Goal: Transaction & Acquisition: Purchase product/service

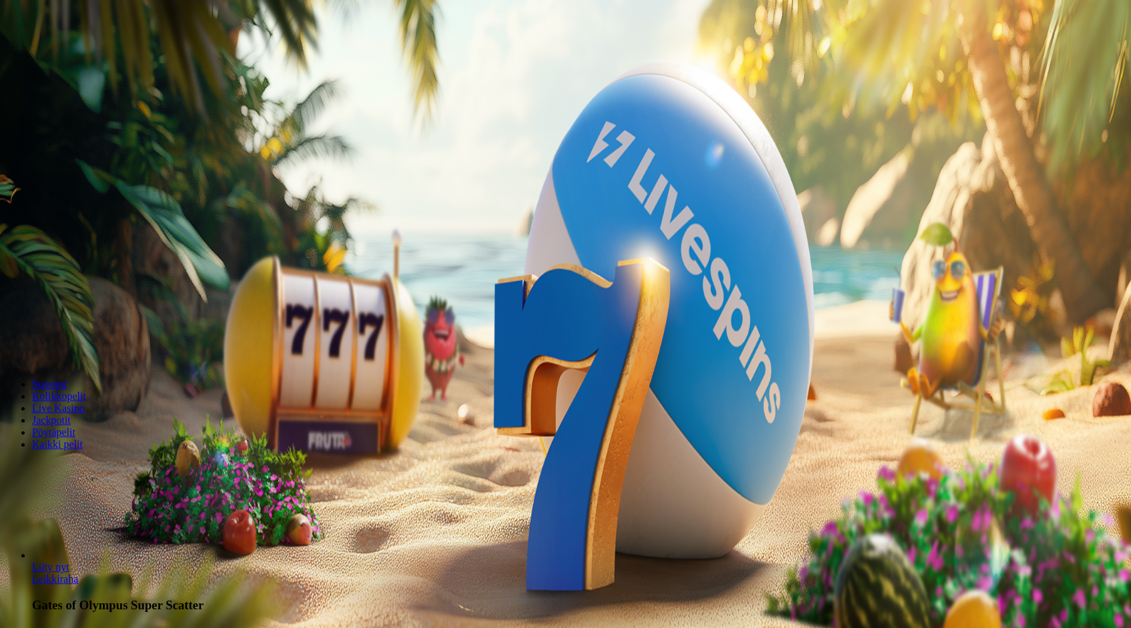
click at [87, 55] on button "Kirjaudu" at bounding box center [92, 48] width 43 height 14
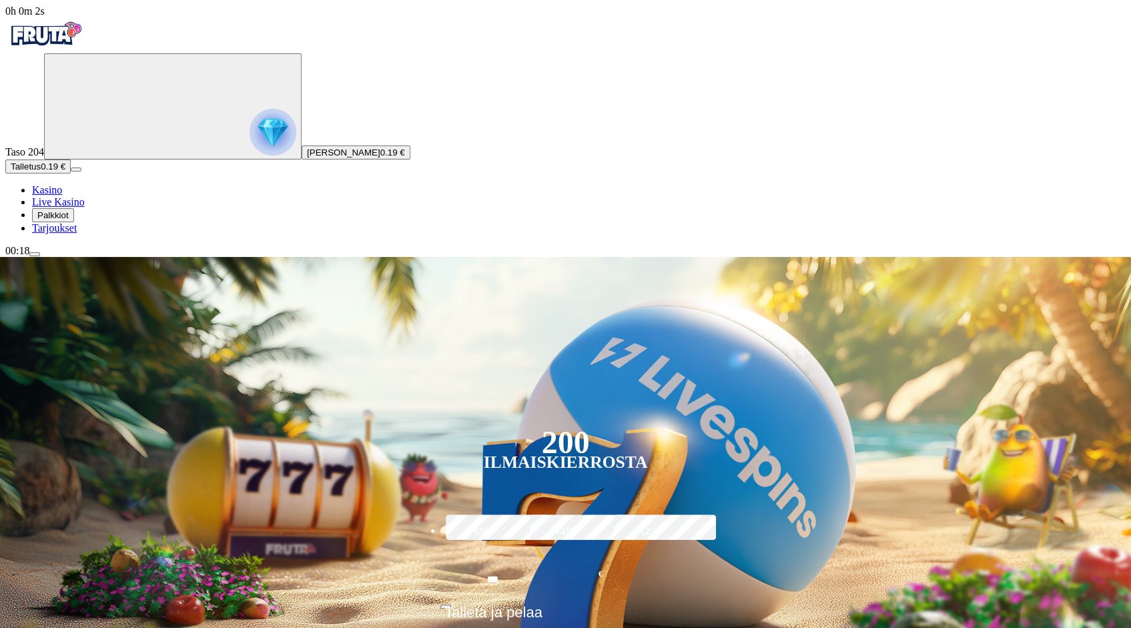
click at [41, 172] on span "Talletus" at bounding box center [26, 167] width 30 height 10
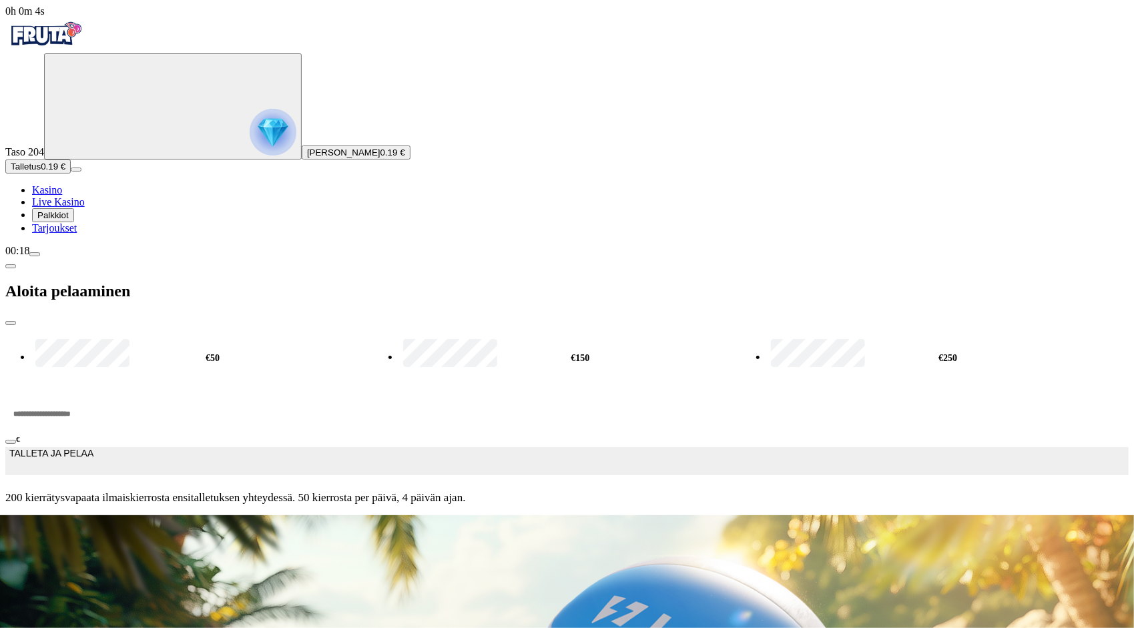
click at [95, 394] on input "***" at bounding box center [50, 414] width 90 height 40
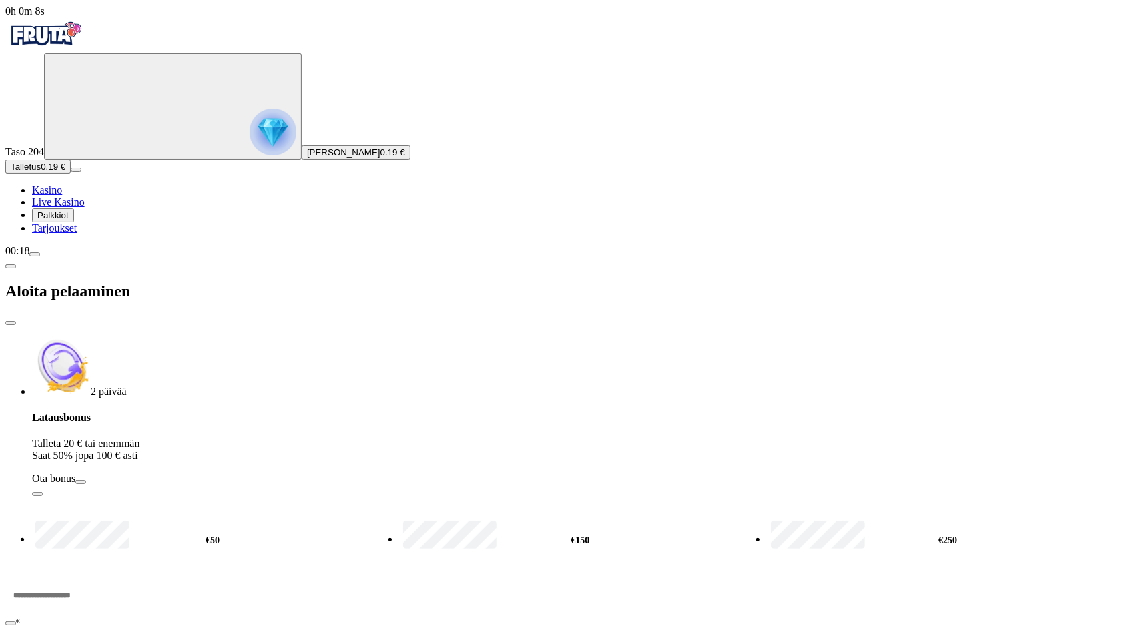
type input "***"
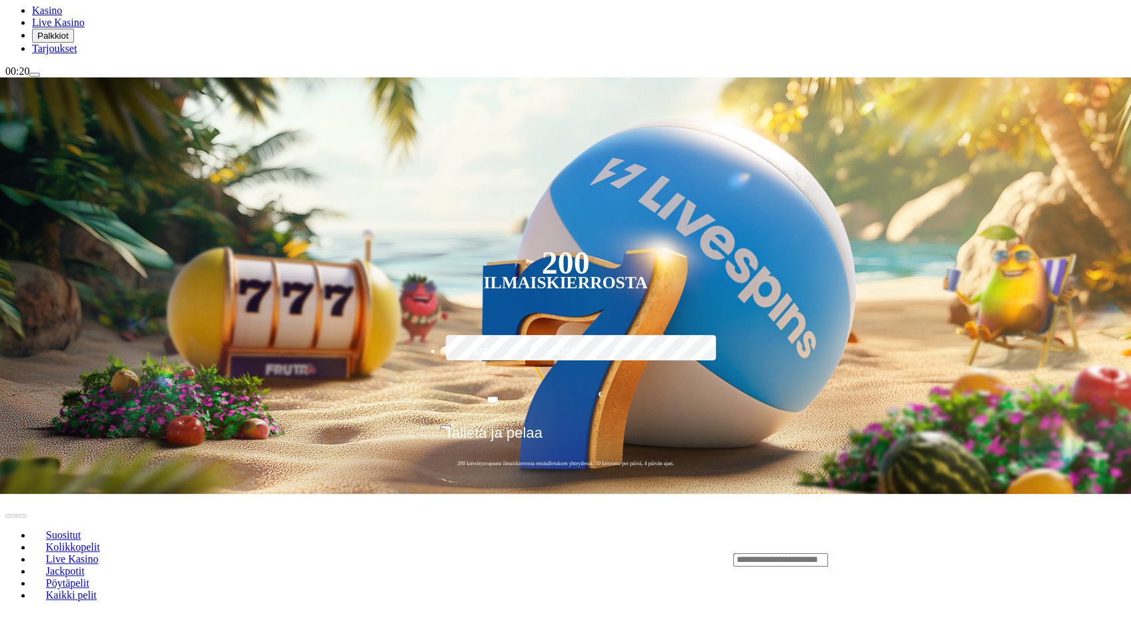
scroll to position [200, 0]
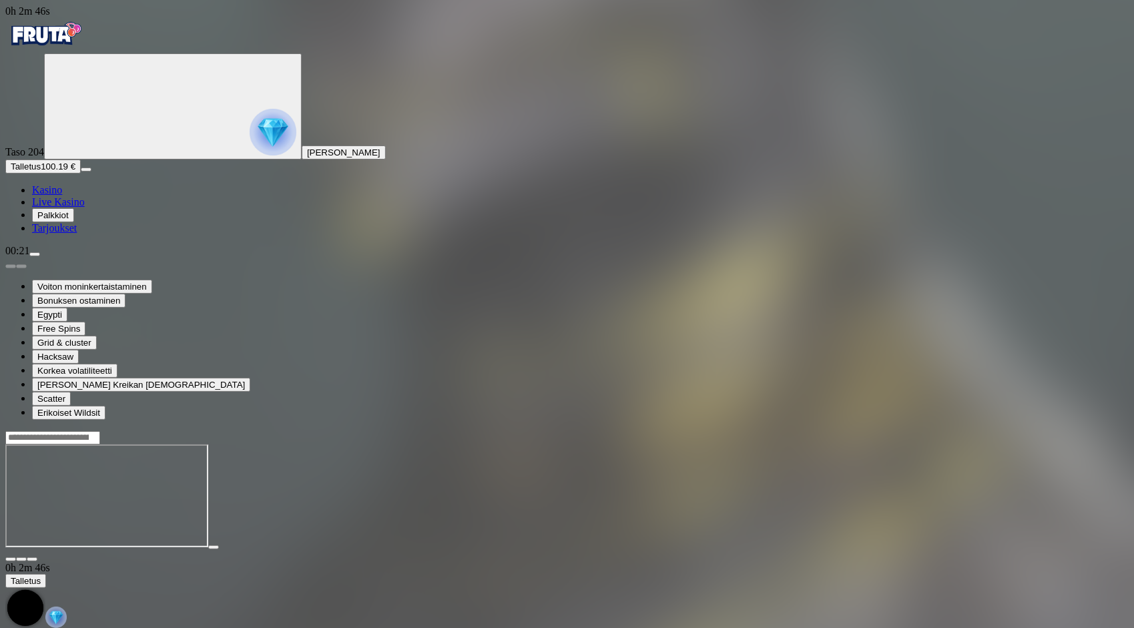
click at [100, 431] on input "Search" at bounding box center [52, 437] width 95 height 13
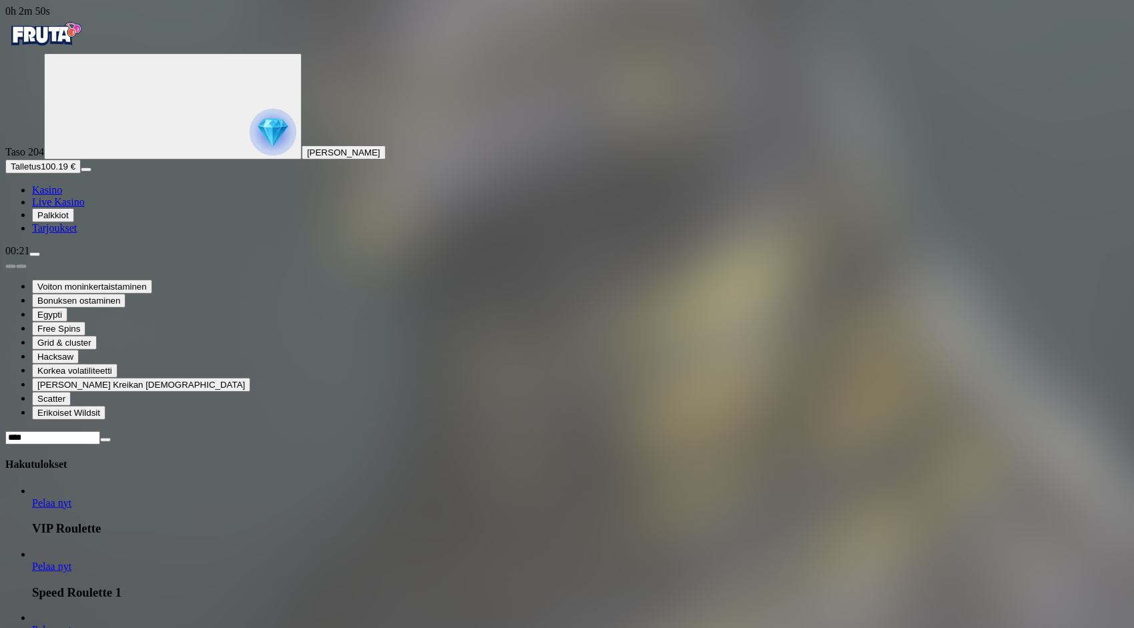
scroll to position [868, 0]
type input "****"
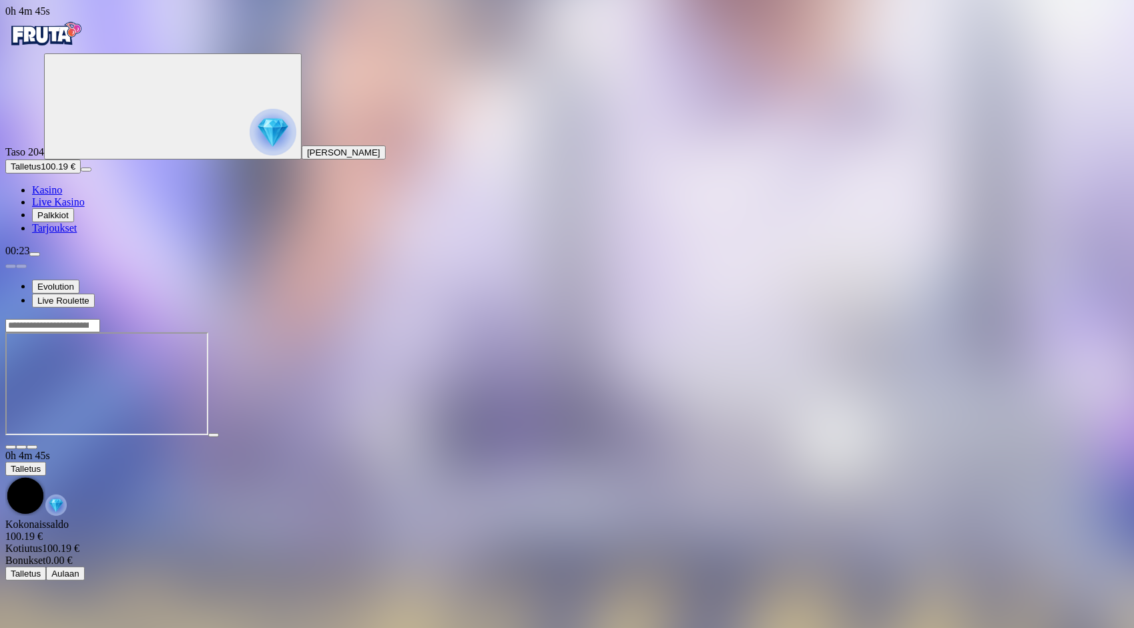
click at [83, 45] on img "Primary" at bounding box center [45, 33] width 80 height 33
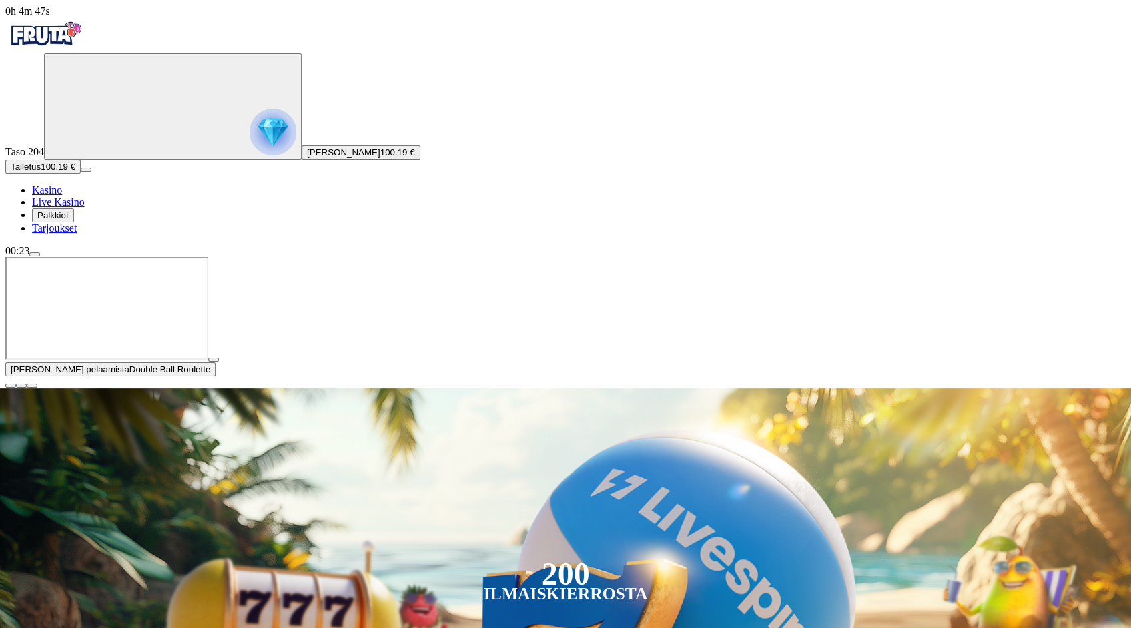
click at [11, 386] on span "close icon" at bounding box center [11, 386] width 0 height 0
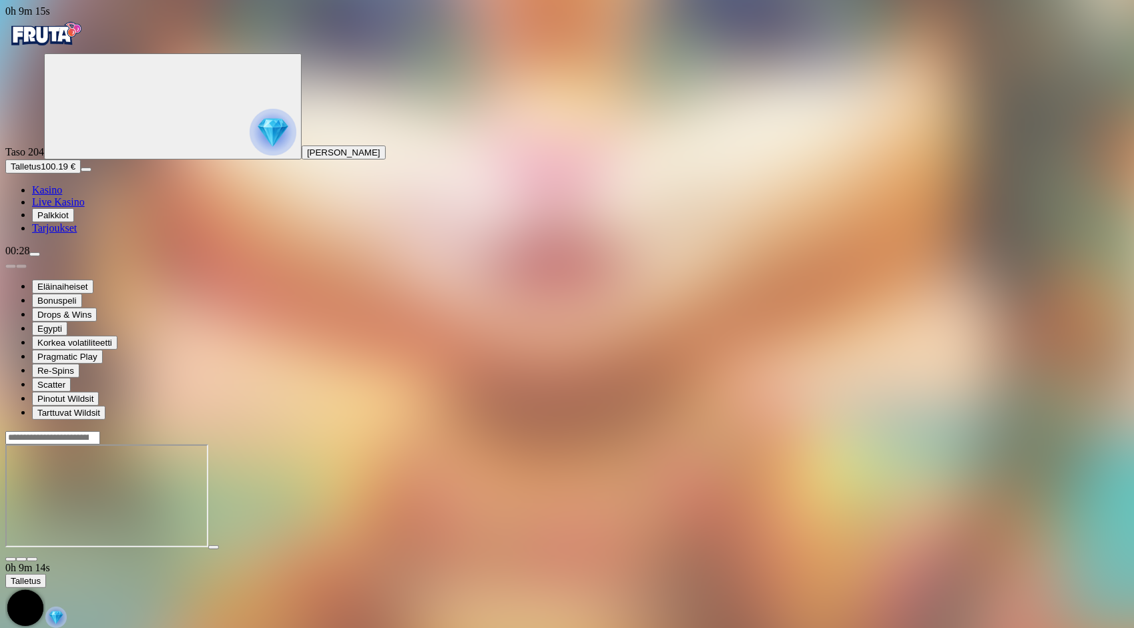
click at [85, 45] on img "Primary" at bounding box center [45, 33] width 80 height 33
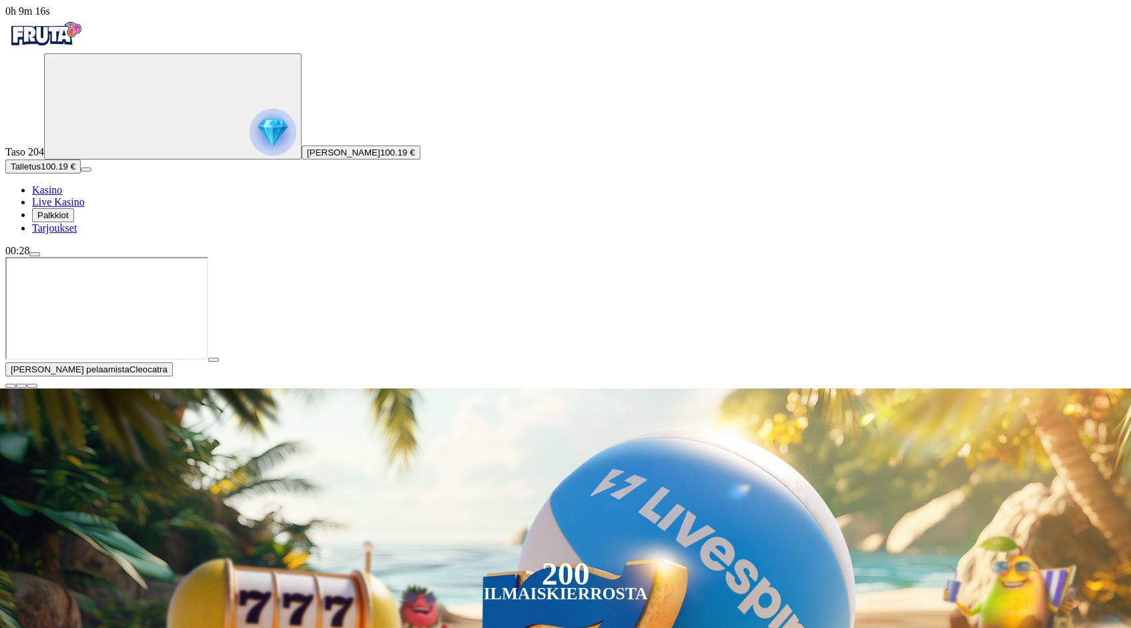
click at [16, 388] on button "button" at bounding box center [10, 386] width 11 height 4
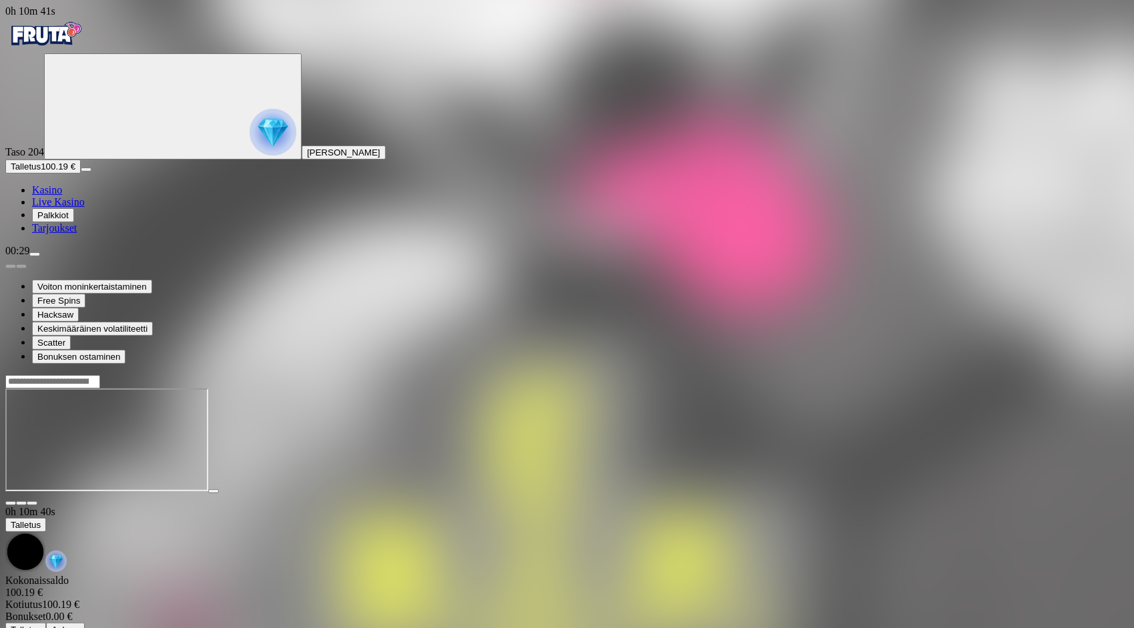
click at [100, 375] on input "Search" at bounding box center [52, 381] width 95 height 13
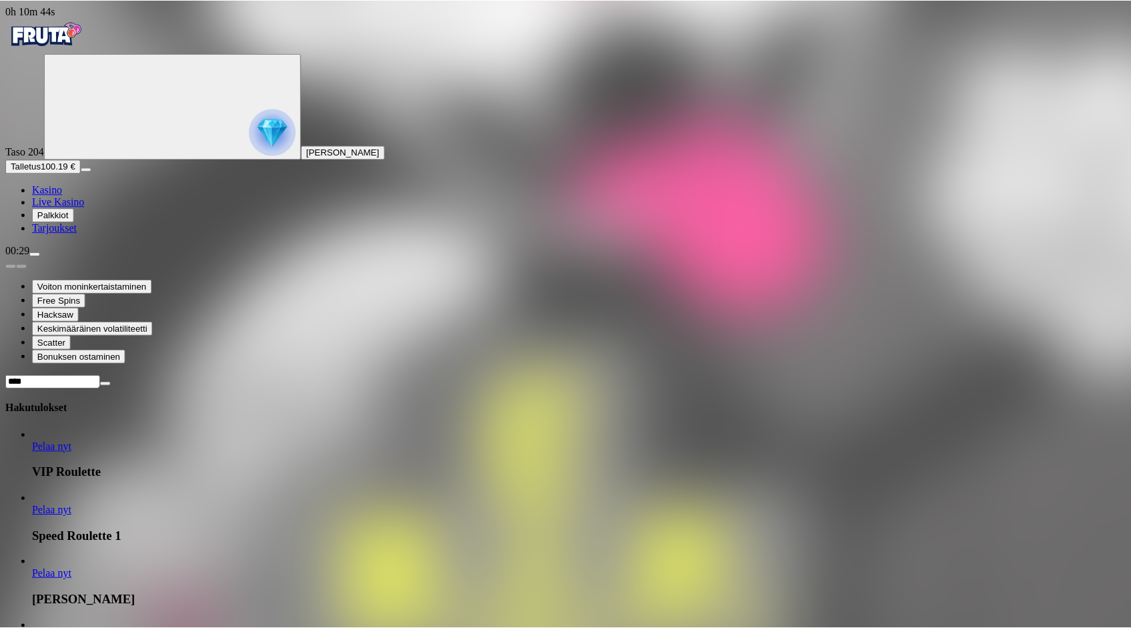
scroll to position [843, 0]
type input "****"
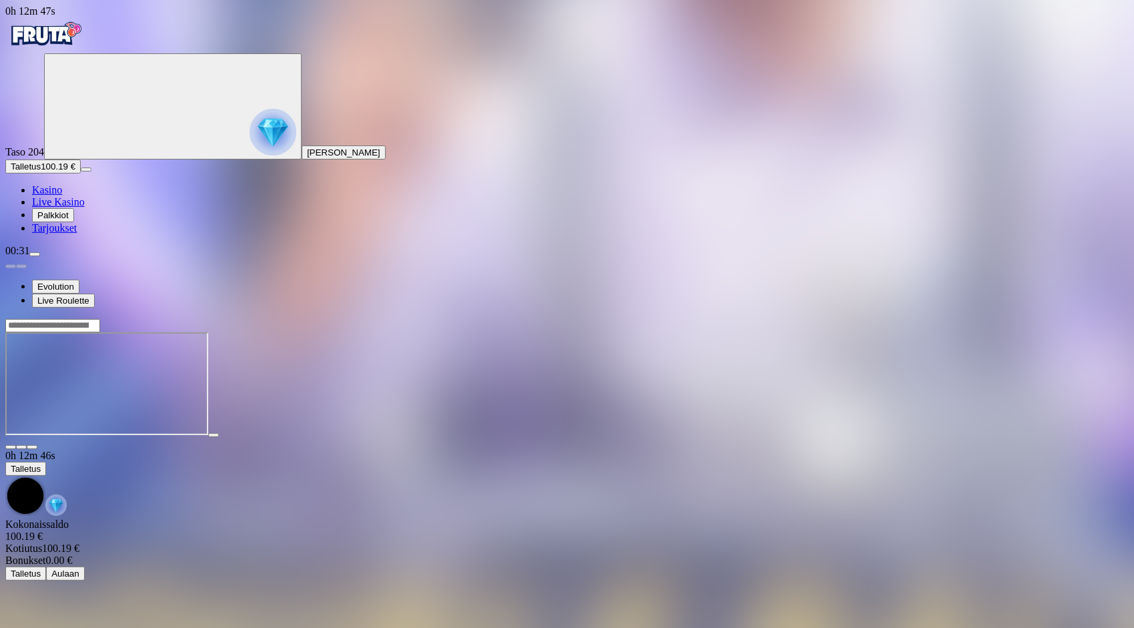
click at [83, 49] on img "Primary" at bounding box center [45, 33] width 80 height 33
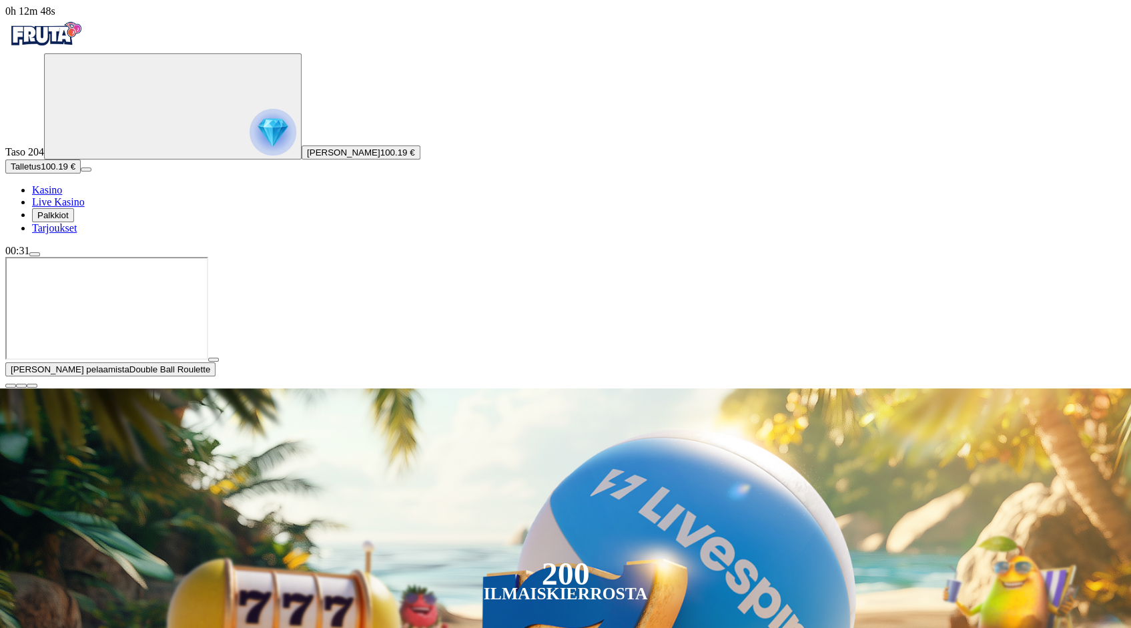
click at [11, 386] on span "close icon" at bounding box center [11, 386] width 0 height 0
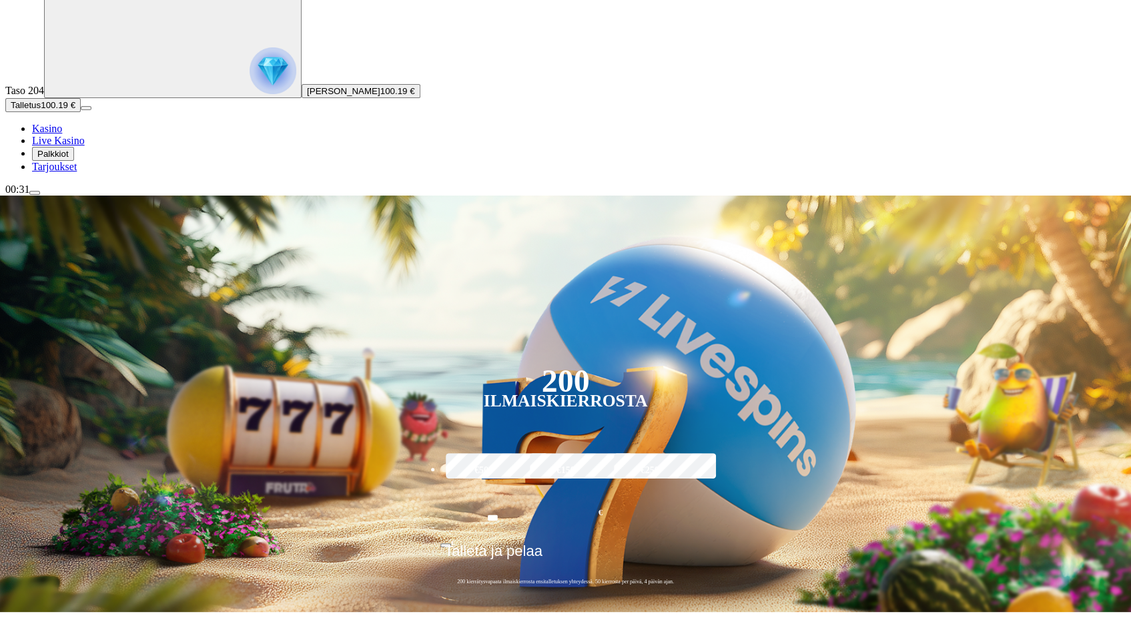
scroll to position [267, 0]
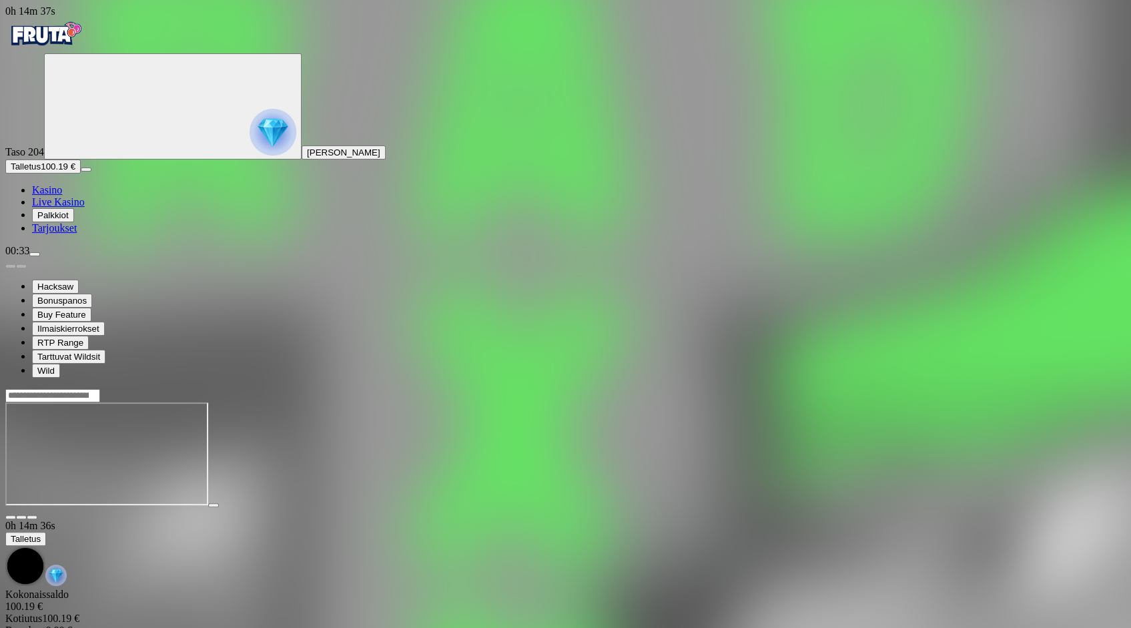
click at [85, 47] on img "Primary" at bounding box center [45, 33] width 80 height 33
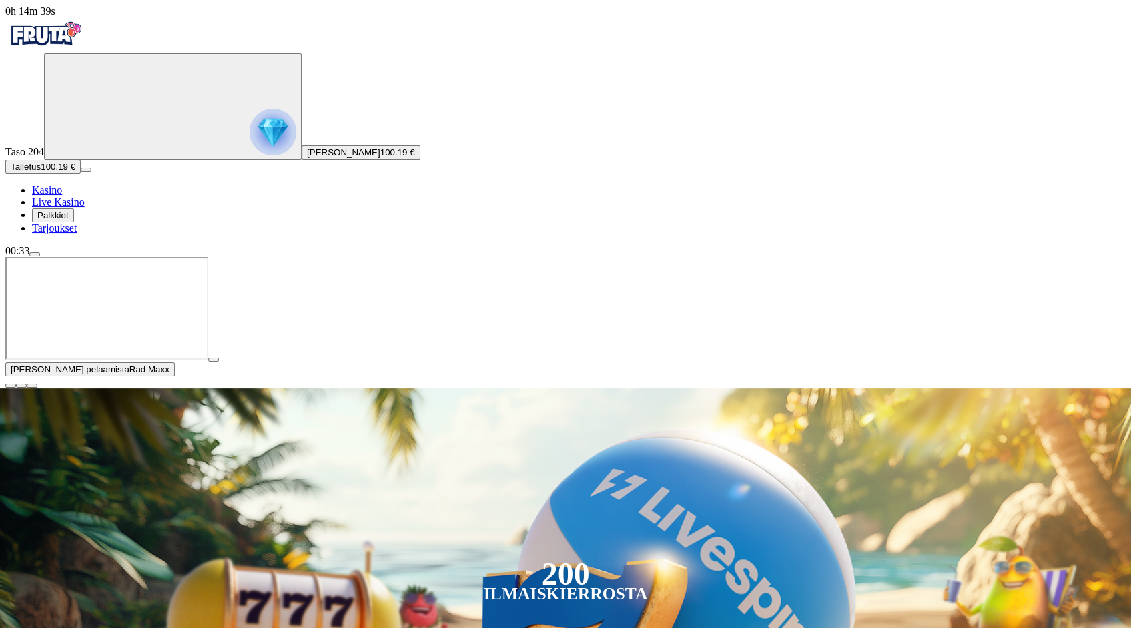
click at [11, 386] on span "close icon" at bounding box center [11, 386] width 0 height 0
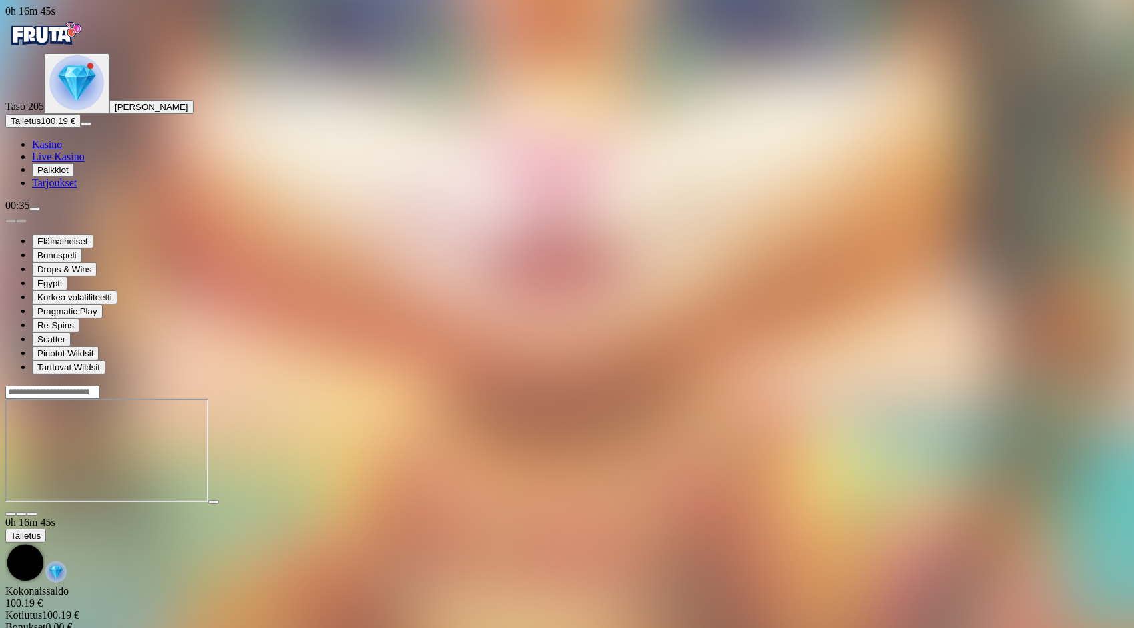
click at [85, 42] on img "Primary" at bounding box center [45, 33] width 80 height 33
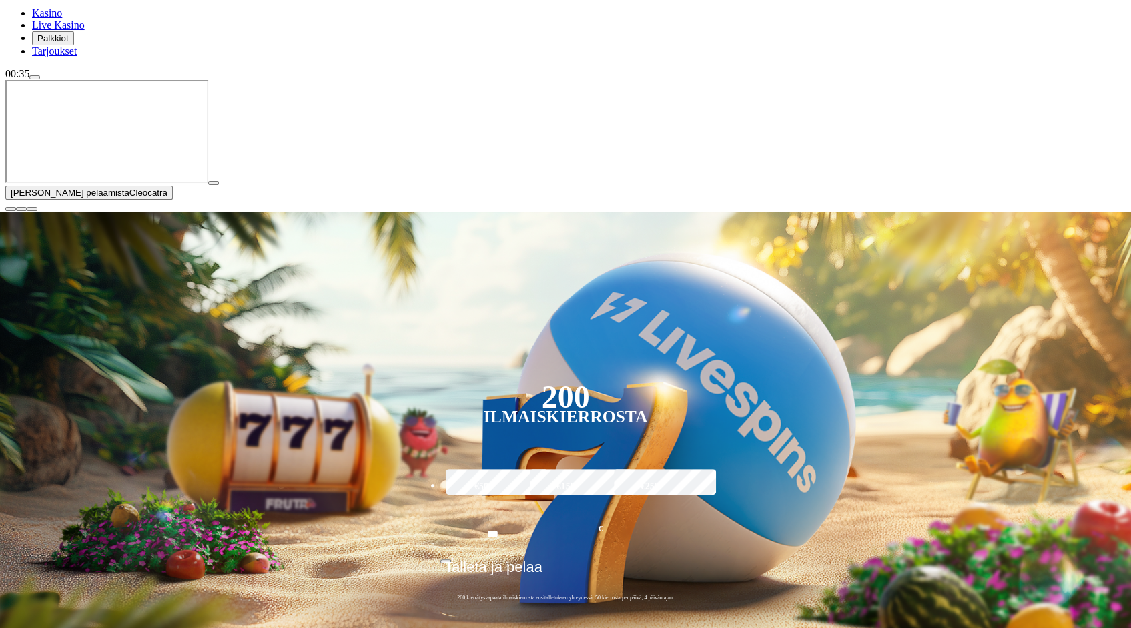
scroll to position [133, 0]
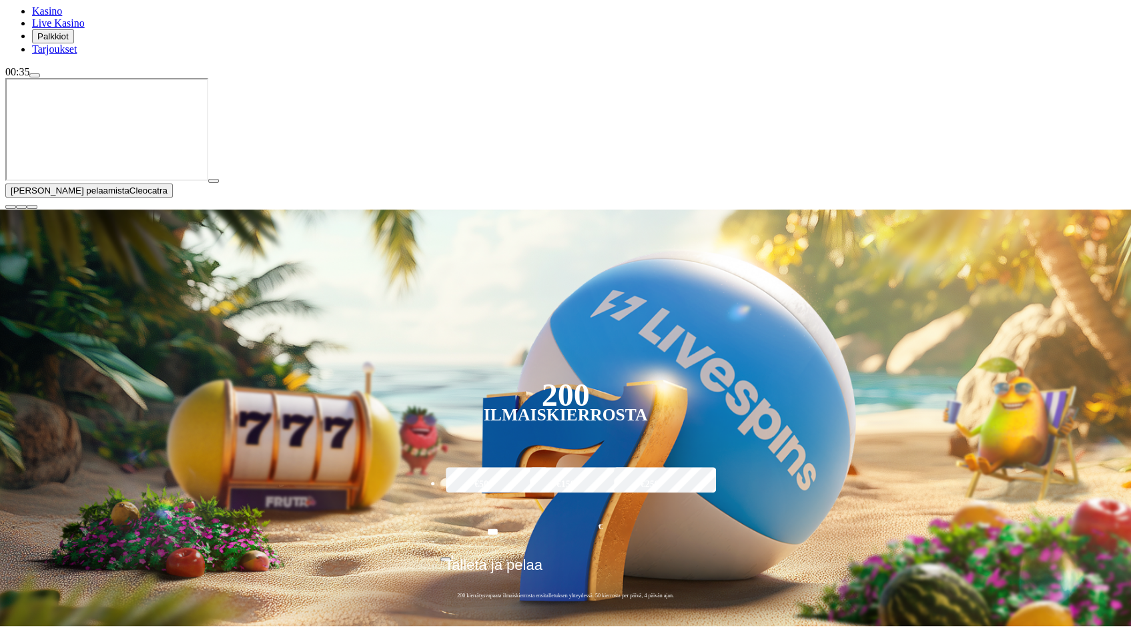
click at [11, 207] on span "close icon" at bounding box center [11, 207] width 0 height 0
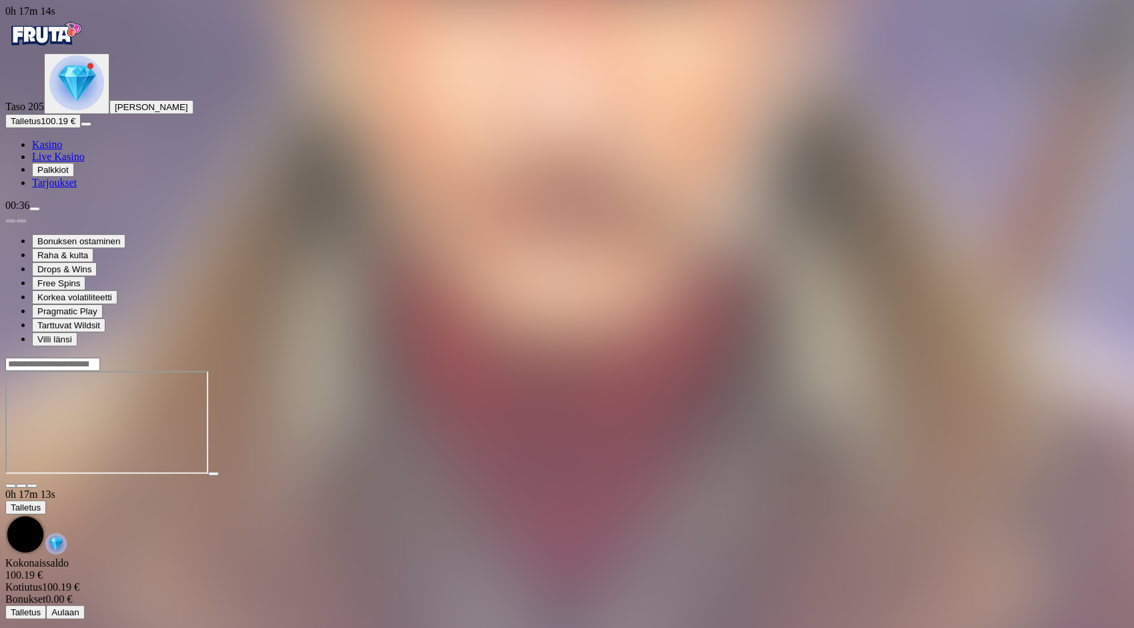
click at [64, 45] on img "Primary" at bounding box center [45, 33] width 80 height 33
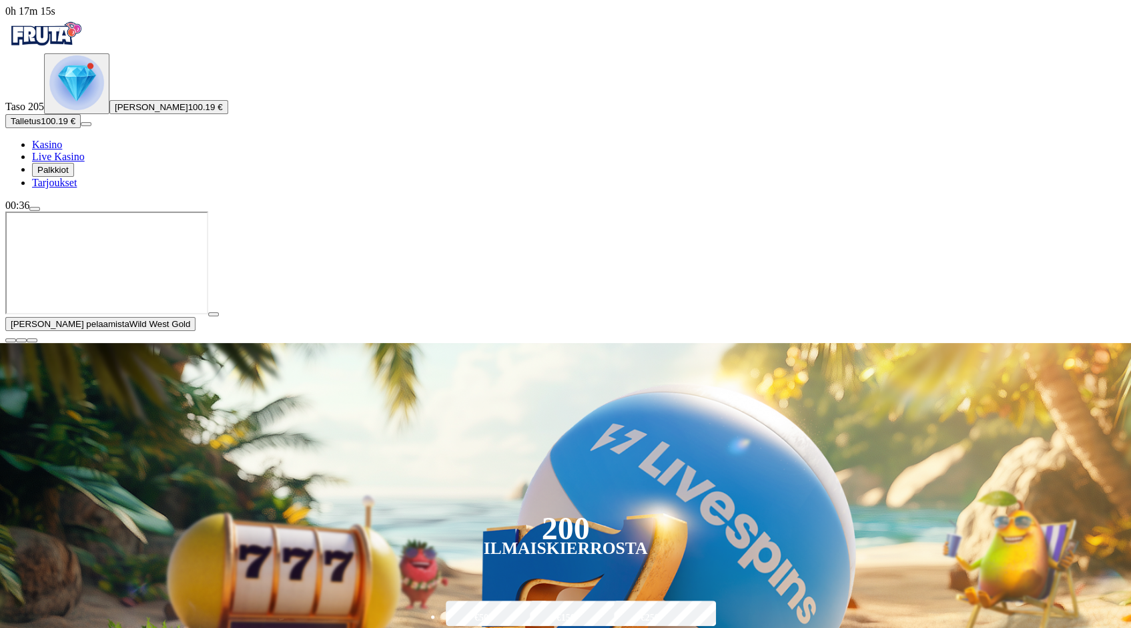
click at [16, 342] on button "button" at bounding box center [10, 340] width 11 height 4
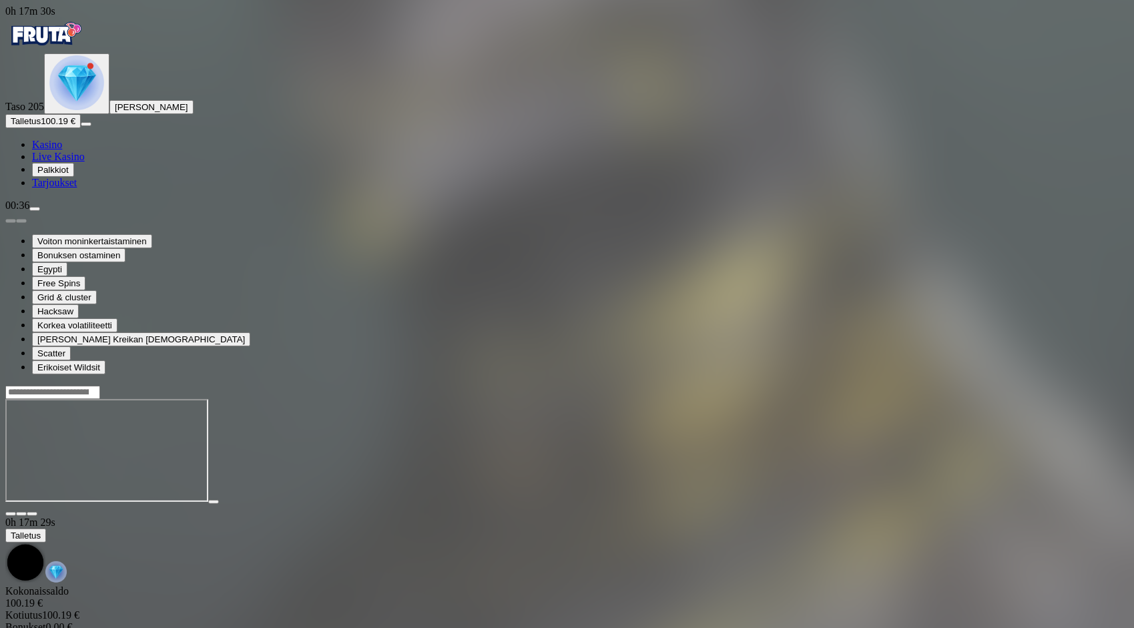
click at [44, 51] on img "Primary" at bounding box center [45, 33] width 80 height 33
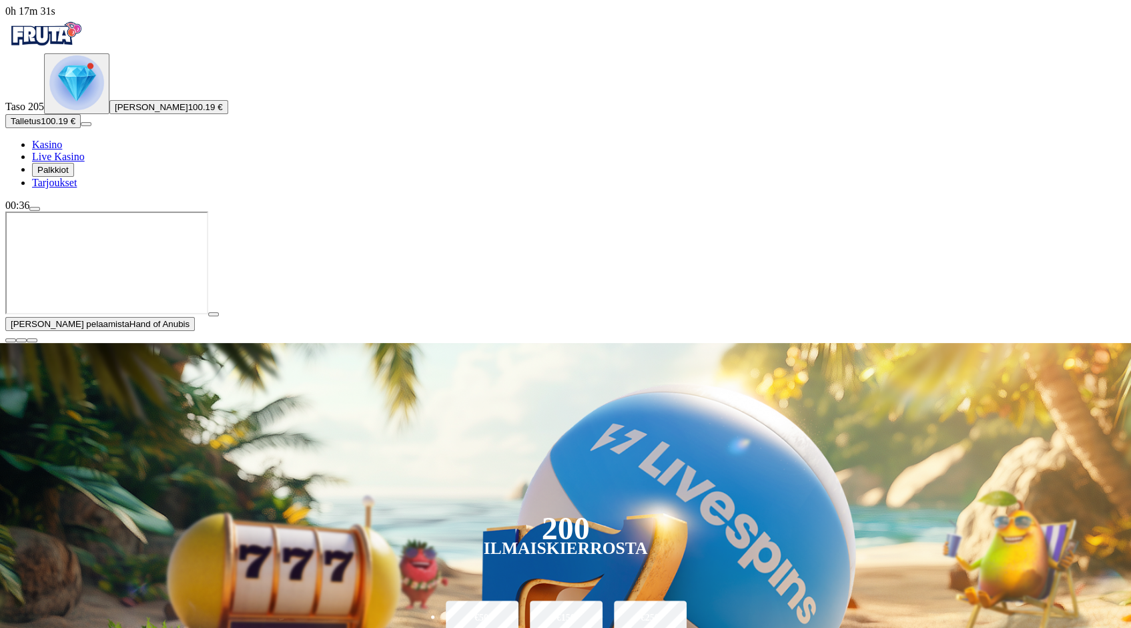
click at [49, 49] on img "Primary" at bounding box center [45, 33] width 80 height 33
click at [11, 340] on span "close icon" at bounding box center [11, 340] width 0 height 0
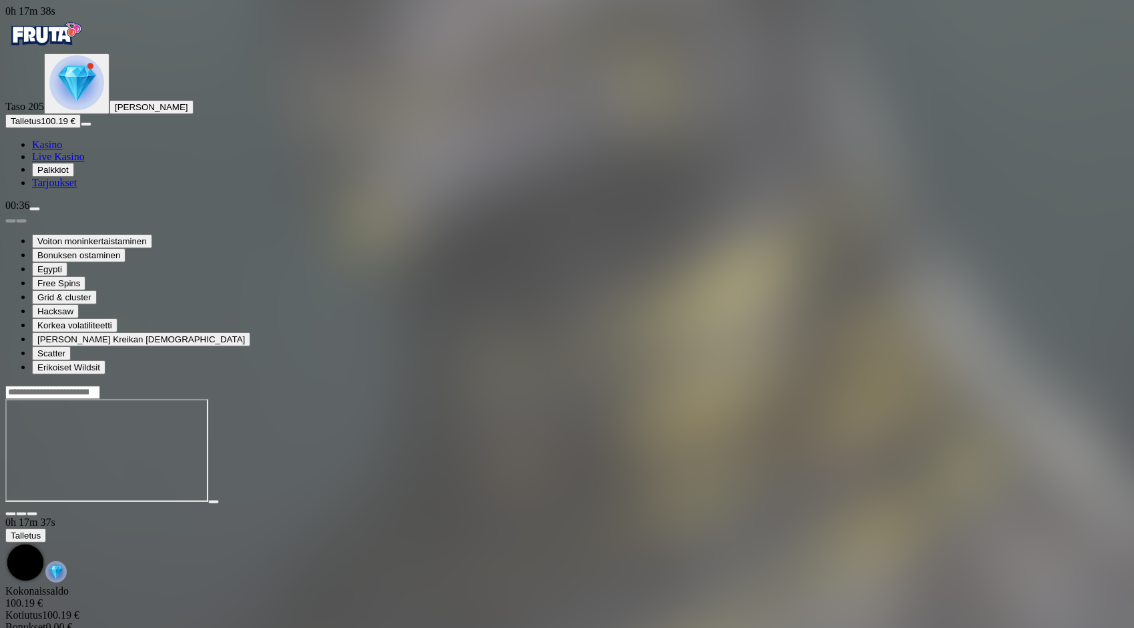
click at [85, 51] on img "Primary" at bounding box center [45, 33] width 80 height 33
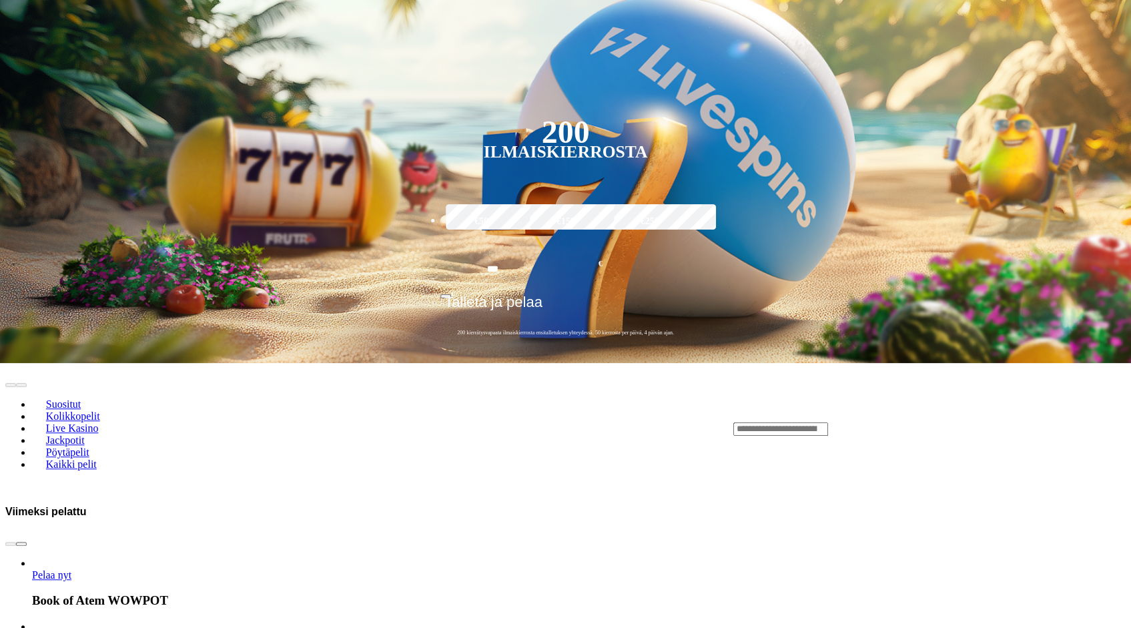
scroll to position [400, 0]
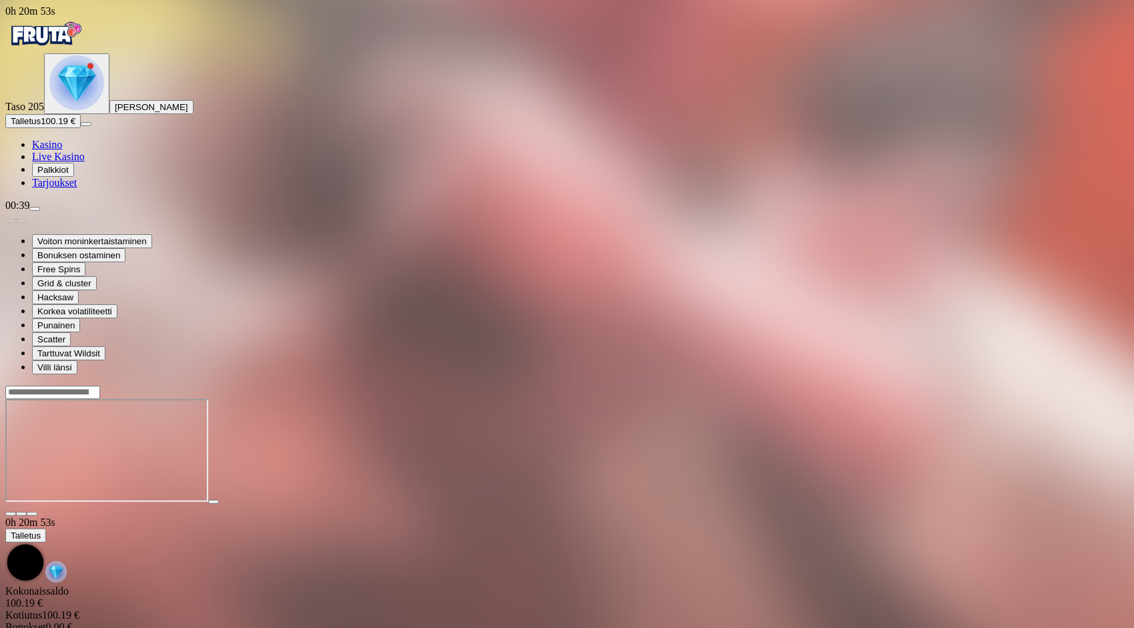
click at [73, 31] on img "Primary" at bounding box center [45, 33] width 80 height 33
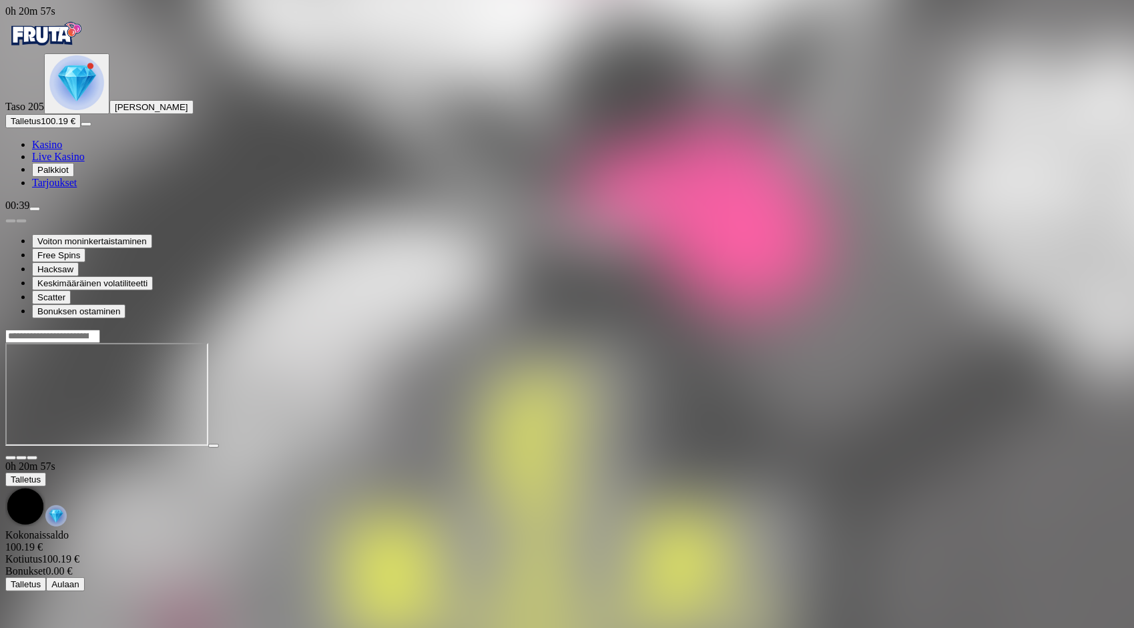
click at [85, 45] on img "Primary" at bounding box center [45, 33] width 80 height 33
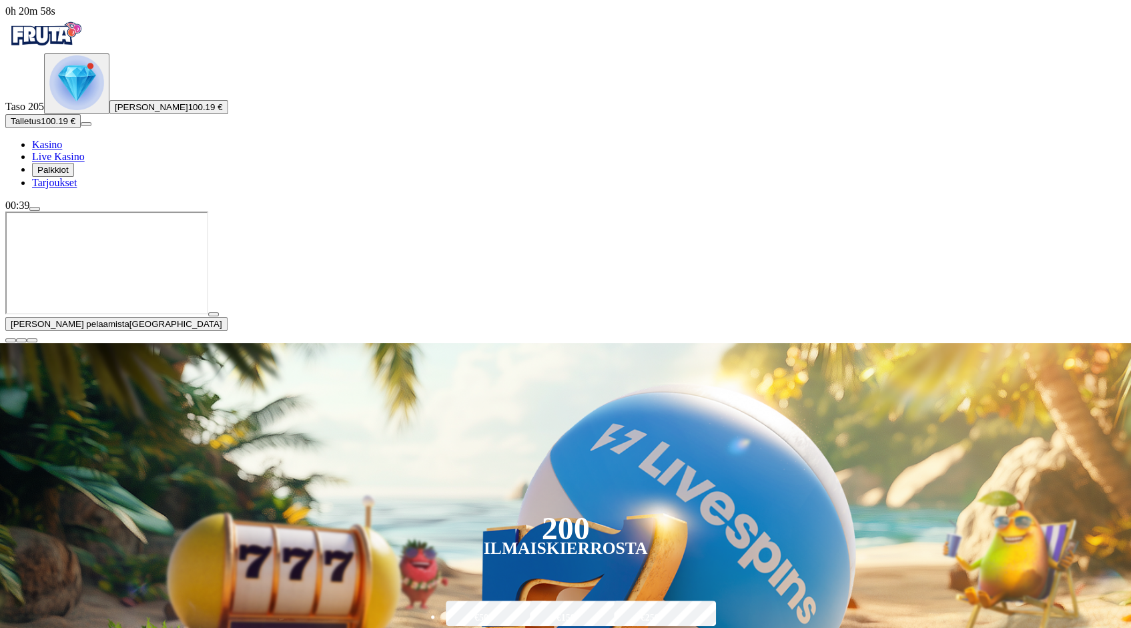
click at [11, 340] on span "close icon" at bounding box center [11, 340] width 0 height 0
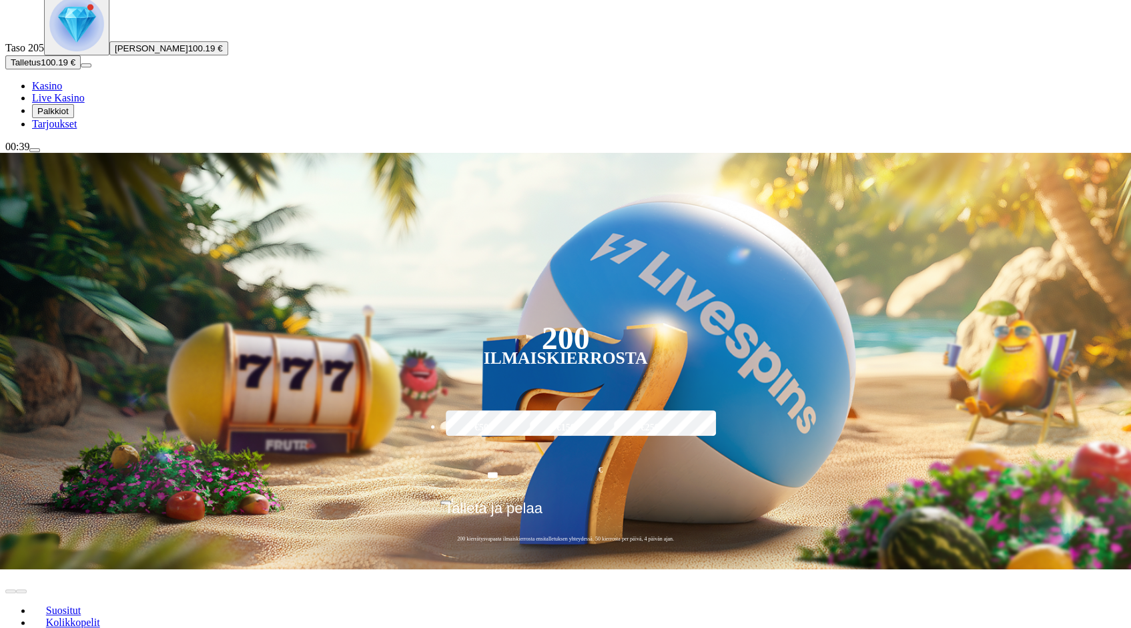
scroll to position [267, 0]
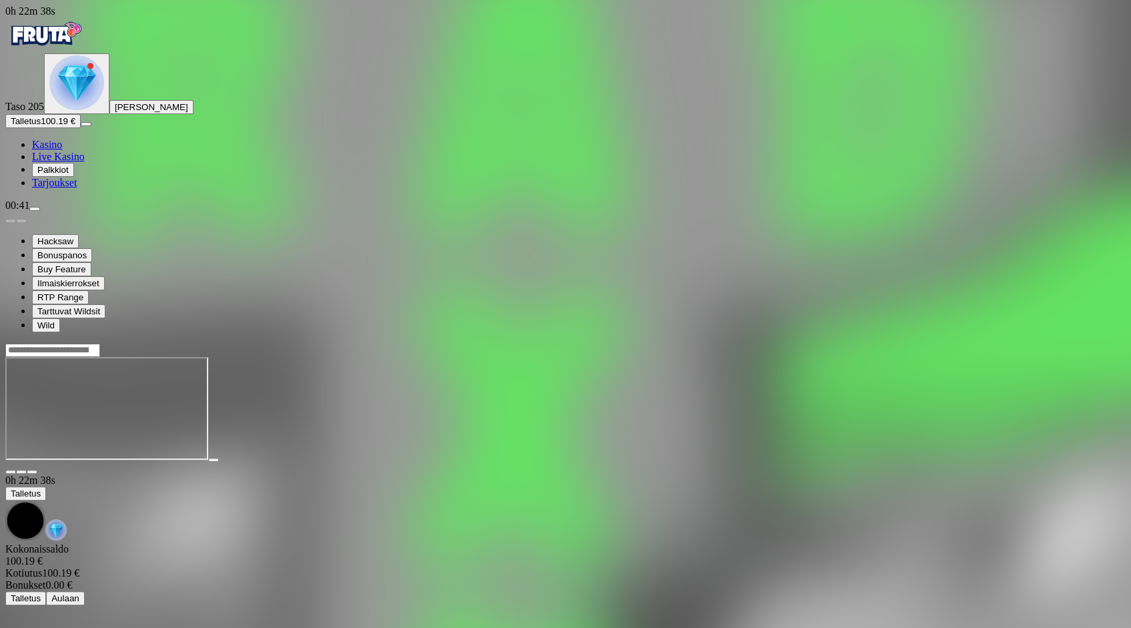
click at [604, 571] on main "0h 22m 38s Talletus Kokonaissaldo 100.19 € Kotiutus 100.19 € Bonukset 0.00 € Ta…" at bounding box center [565, 474] width 1121 height 262
click at [474, 462] on div at bounding box center [565, 409] width 1121 height 105
click at [85, 51] on img "Primary" at bounding box center [45, 33] width 80 height 33
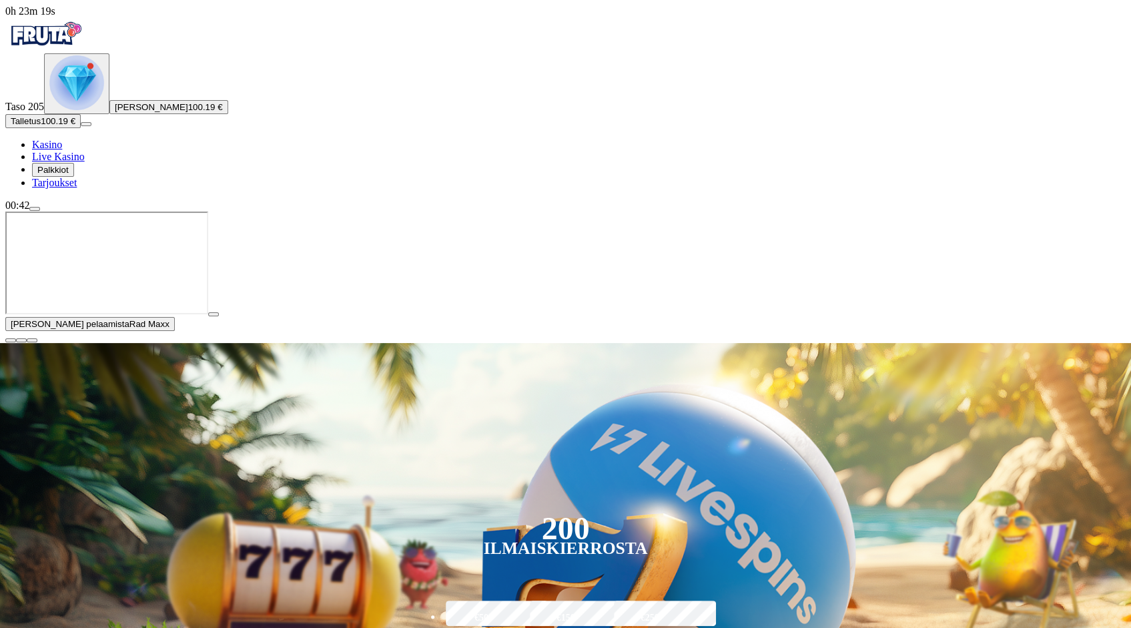
click at [11, 340] on span "close icon" at bounding box center [11, 340] width 0 height 0
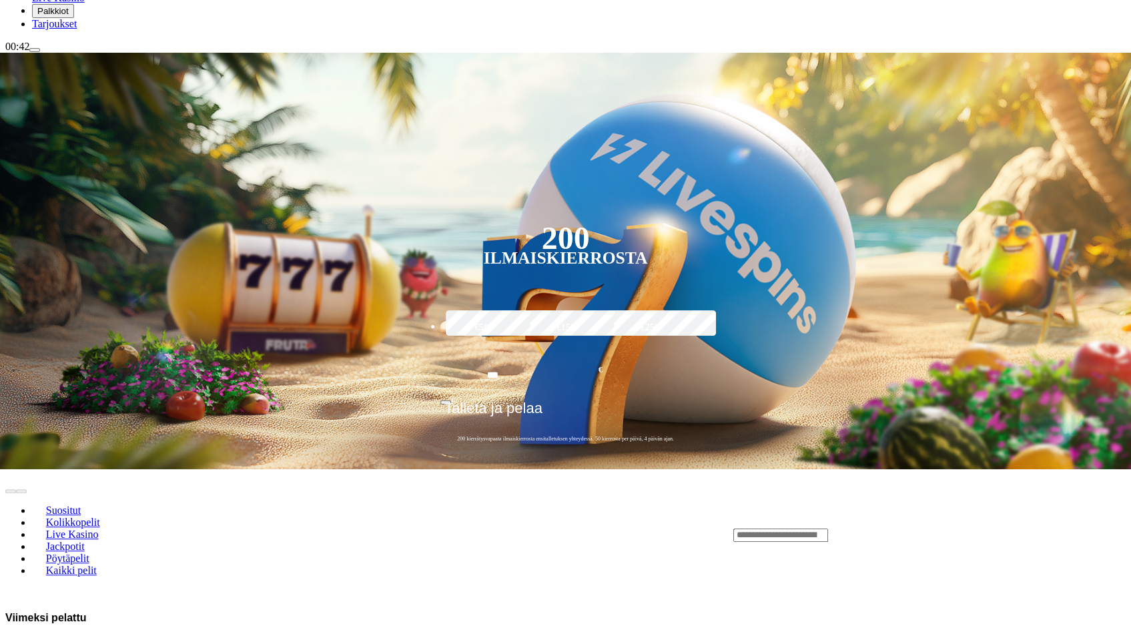
scroll to position [200, 0]
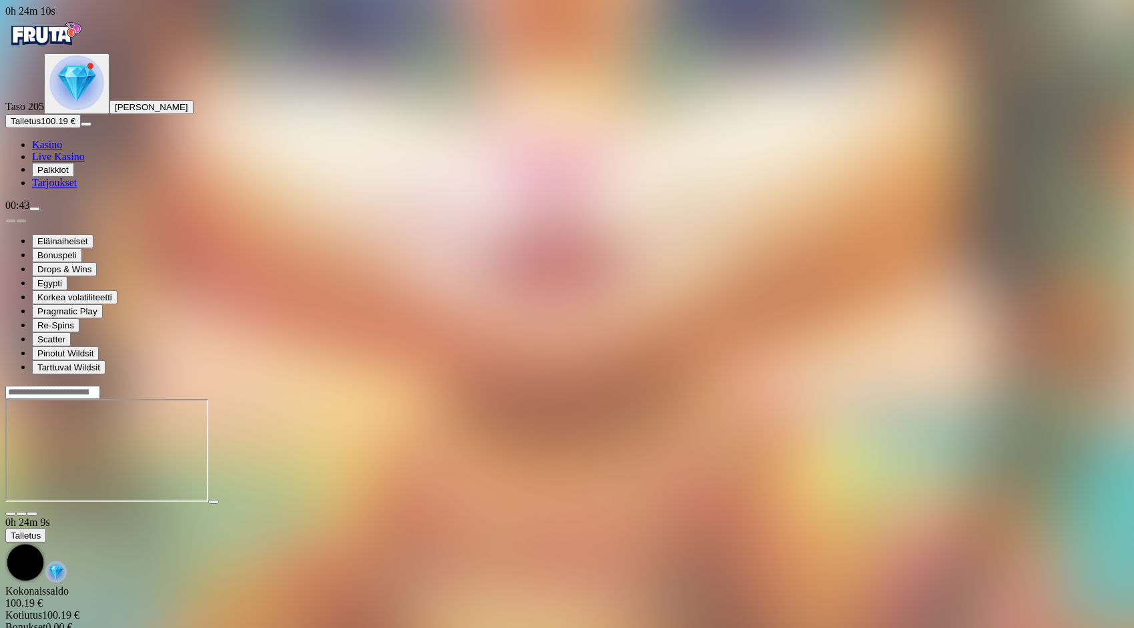
click at [69, 43] on img "Primary" at bounding box center [45, 33] width 80 height 33
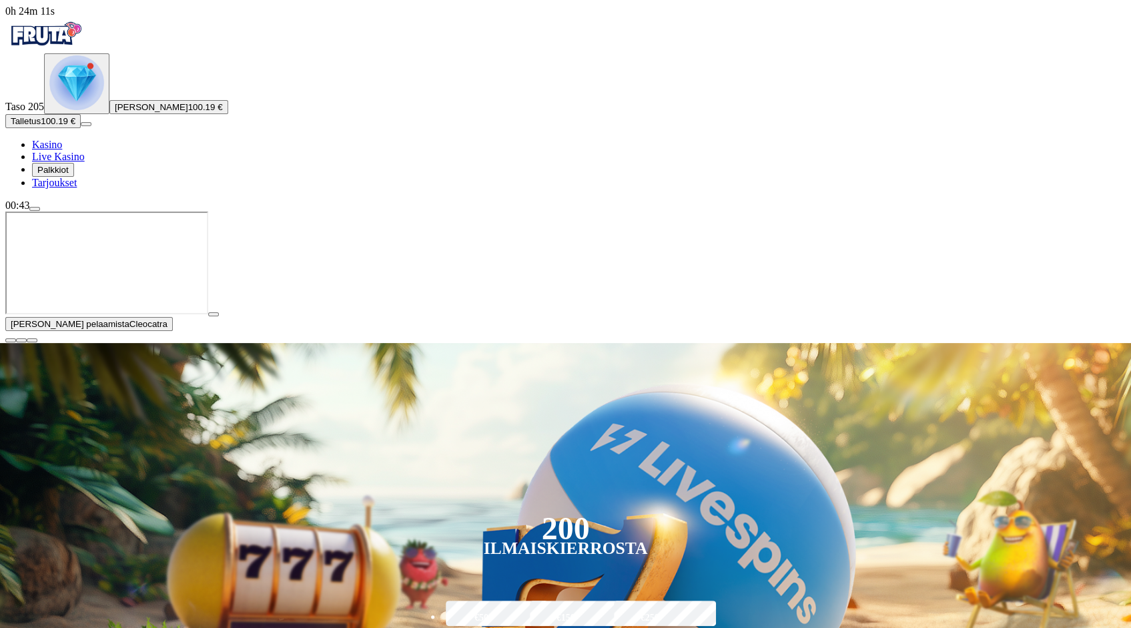
click at [11, 340] on span "close icon" at bounding box center [11, 340] width 0 height 0
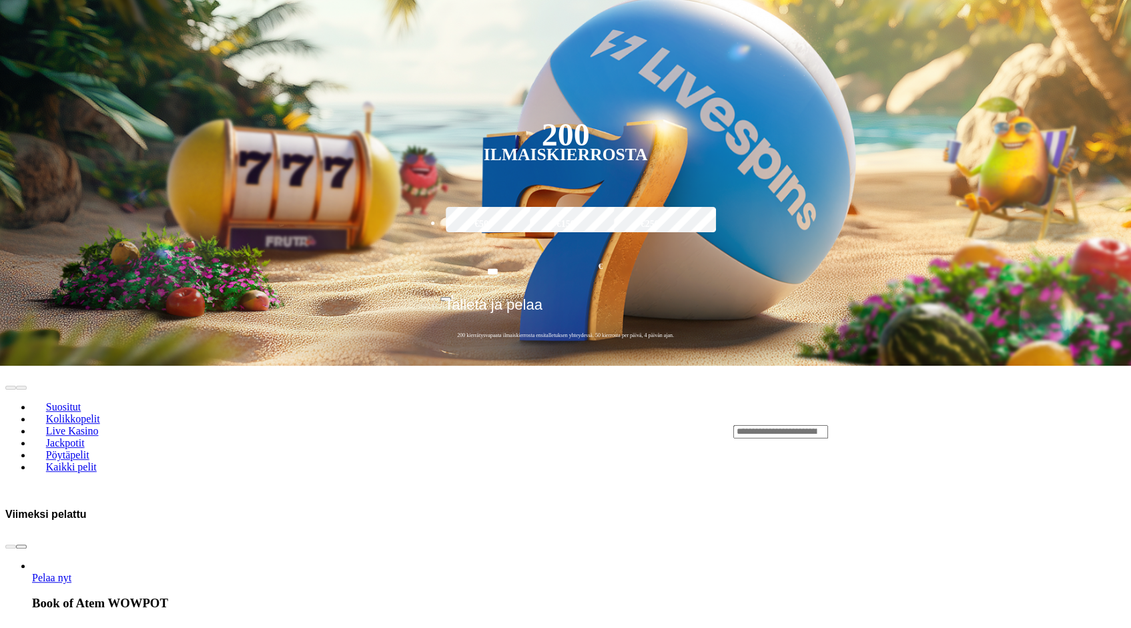
scroll to position [267, 0]
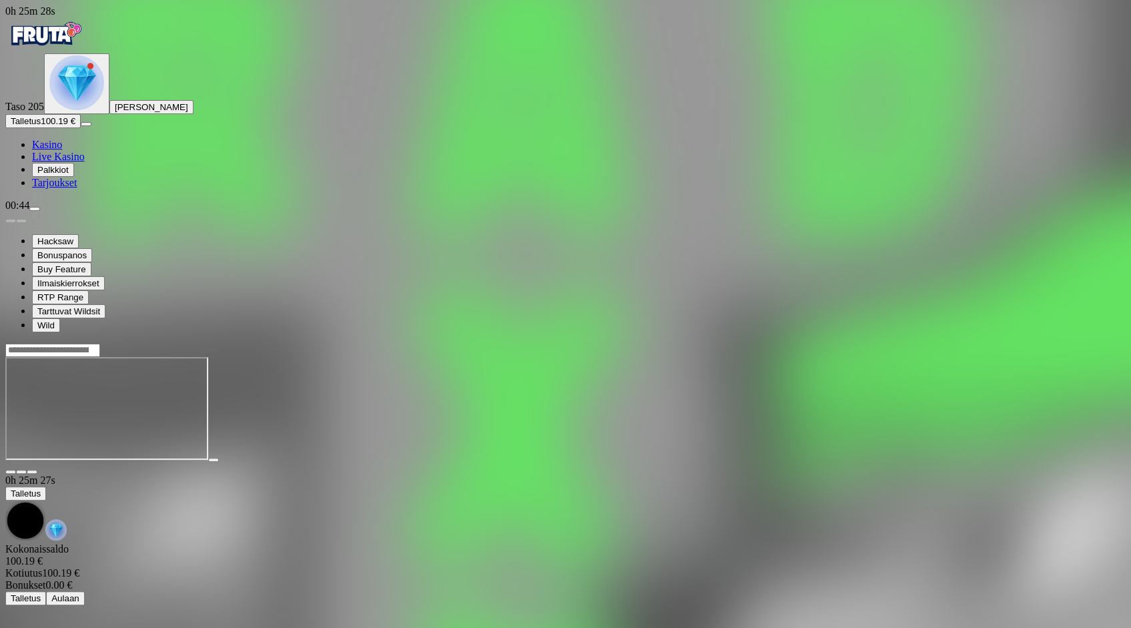
click at [85, 44] on img "Primary" at bounding box center [45, 33] width 80 height 33
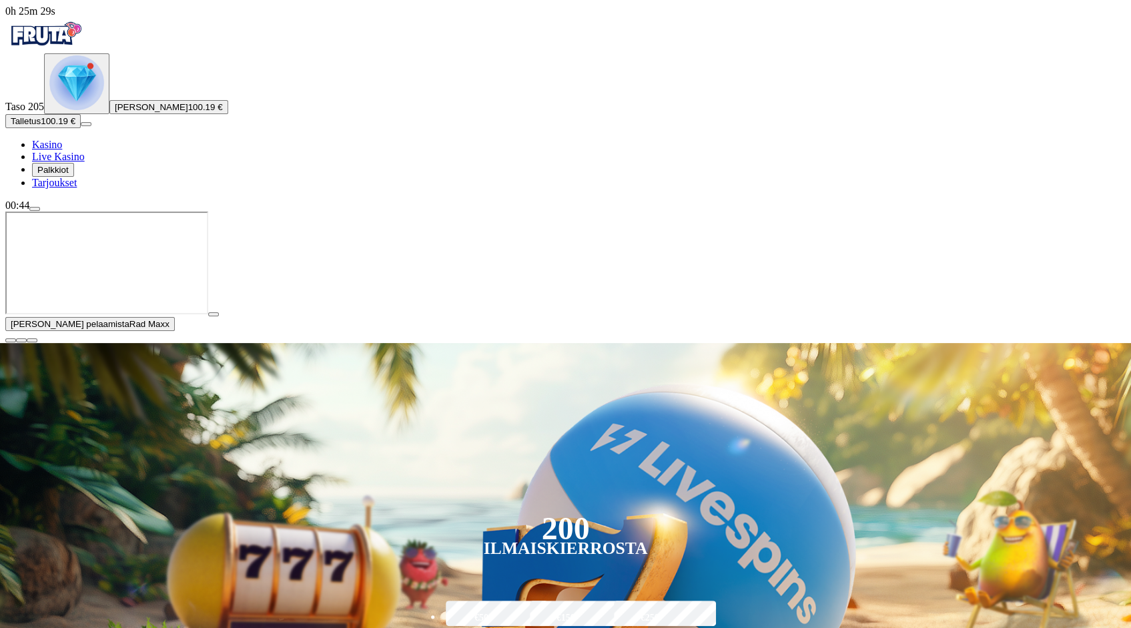
click at [11, 340] on span "close icon" at bounding box center [11, 340] width 0 height 0
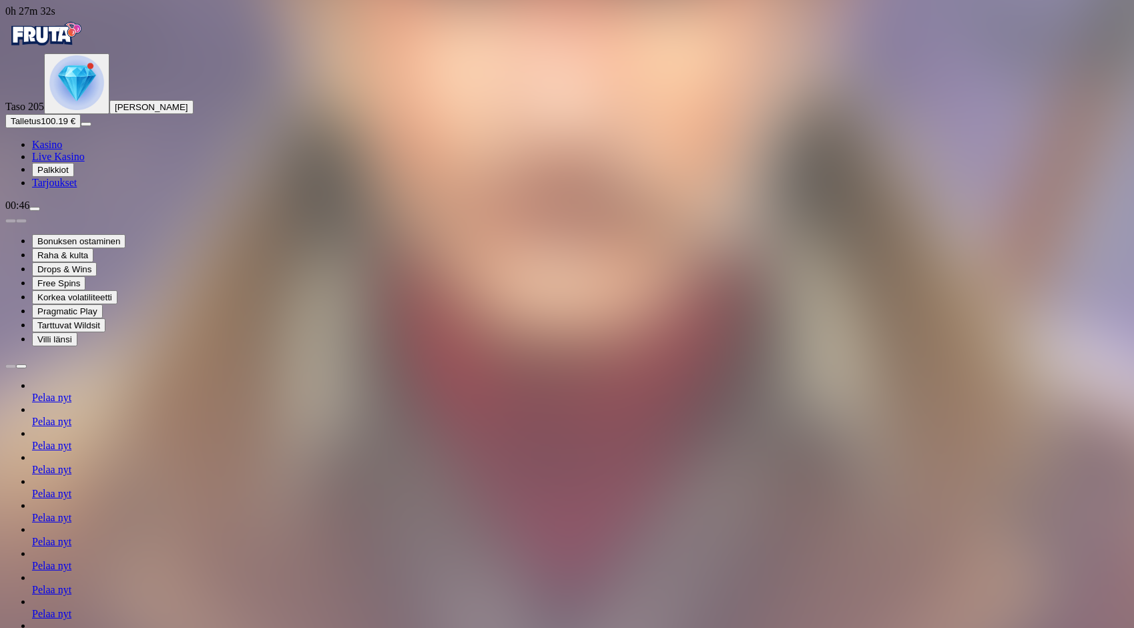
click at [85, 50] on img "Primary" at bounding box center [45, 33] width 80 height 33
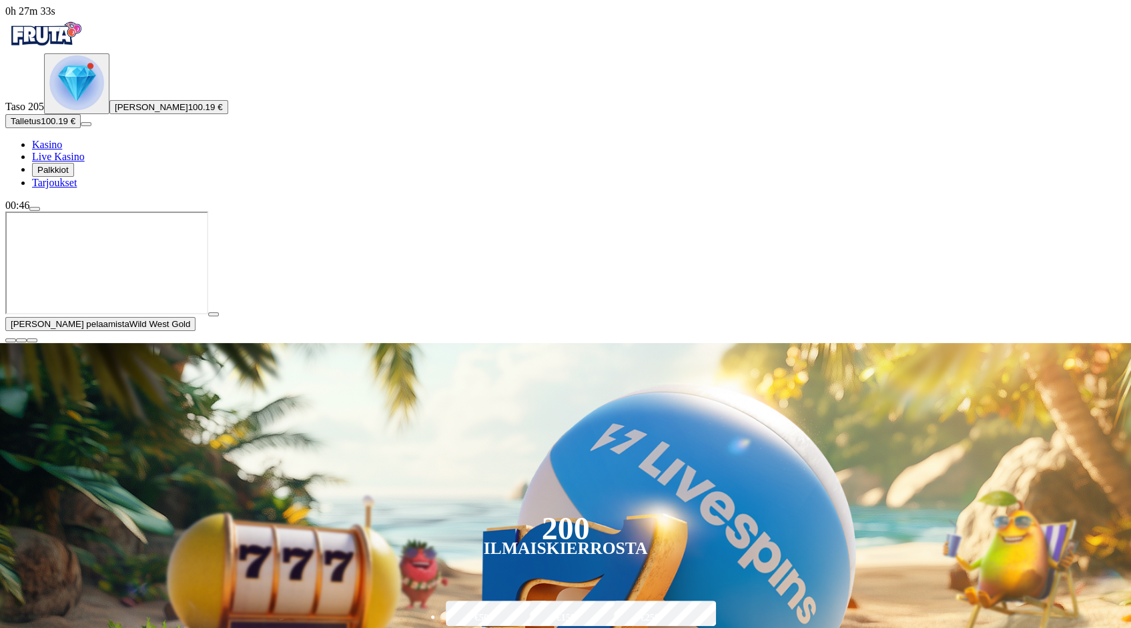
click at [11, 340] on span "close icon" at bounding box center [11, 340] width 0 height 0
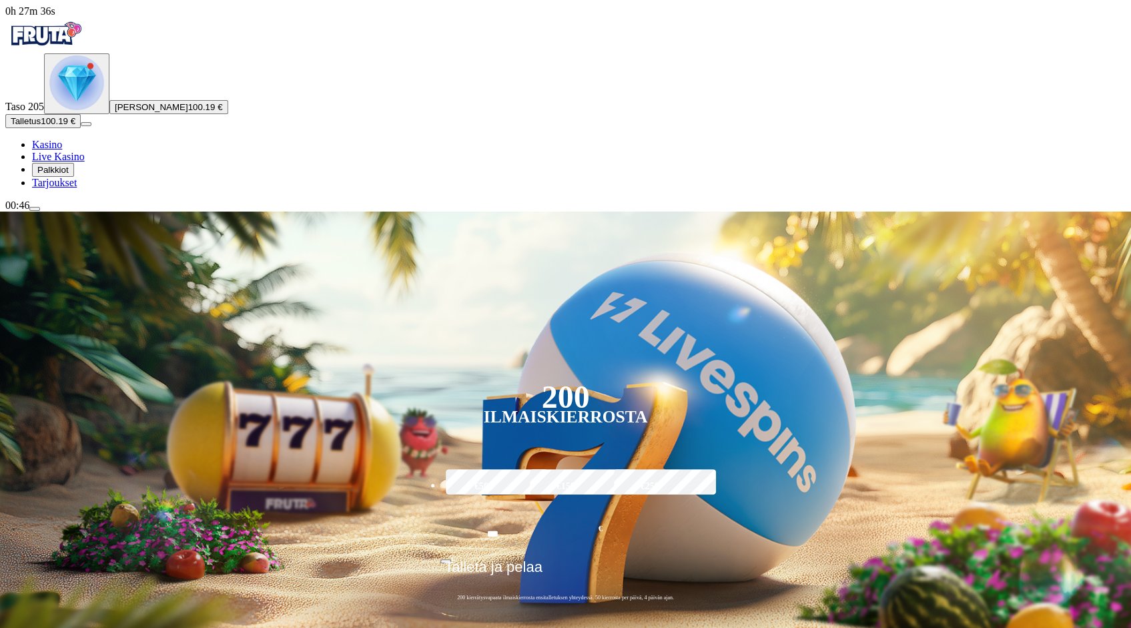
click at [35, 209] on span "menu icon" at bounding box center [35, 209] width 0 height 0
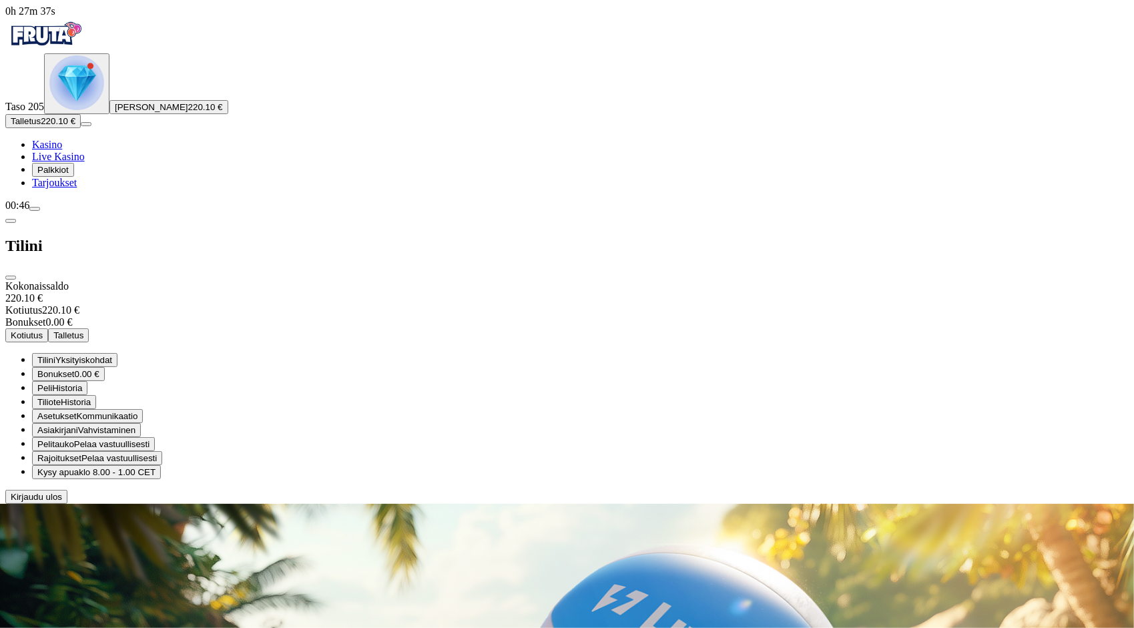
click at [48, 328] on button "Kotiutus" at bounding box center [26, 335] width 43 height 14
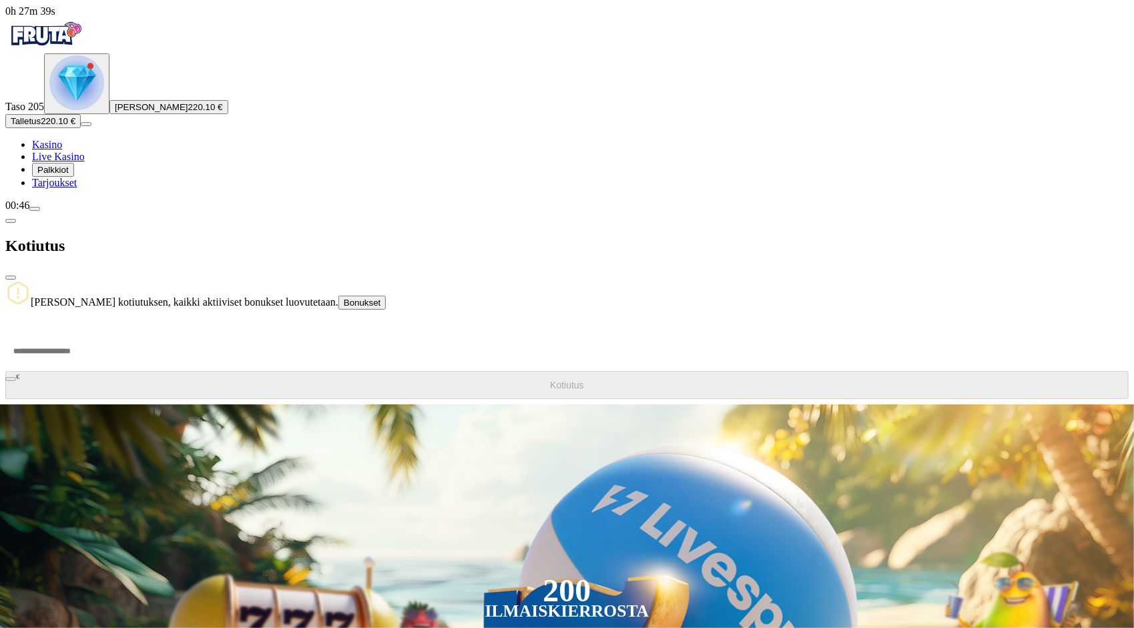
click at [296, 280] on div "[PERSON_NAME] kotiutuksen, kaikki aktiiviset bonukset luovutetaan. Bonukset € K…" at bounding box center [566, 342] width 1123 height 124
click at [95, 331] on input "number" at bounding box center [50, 351] width 90 height 40
type input "***"
click at [386, 296] on button "Bonukset" at bounding box center [362, 303] width 48 height 14
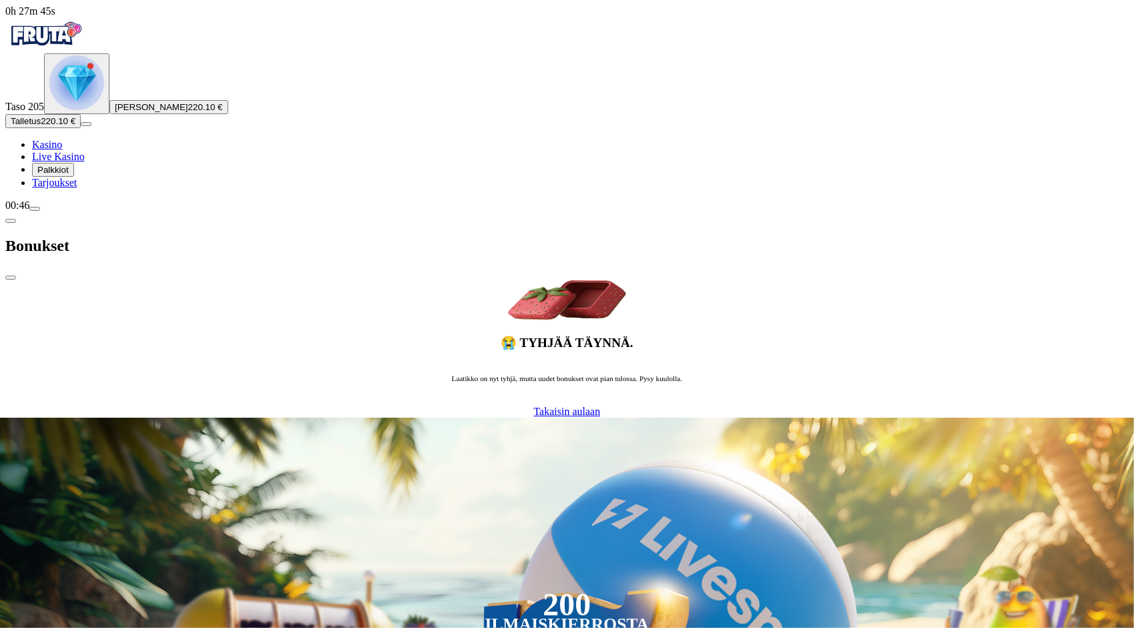
click at [11, 278] on span "close icon" at bounding box center [11, 278] width 0 height 0
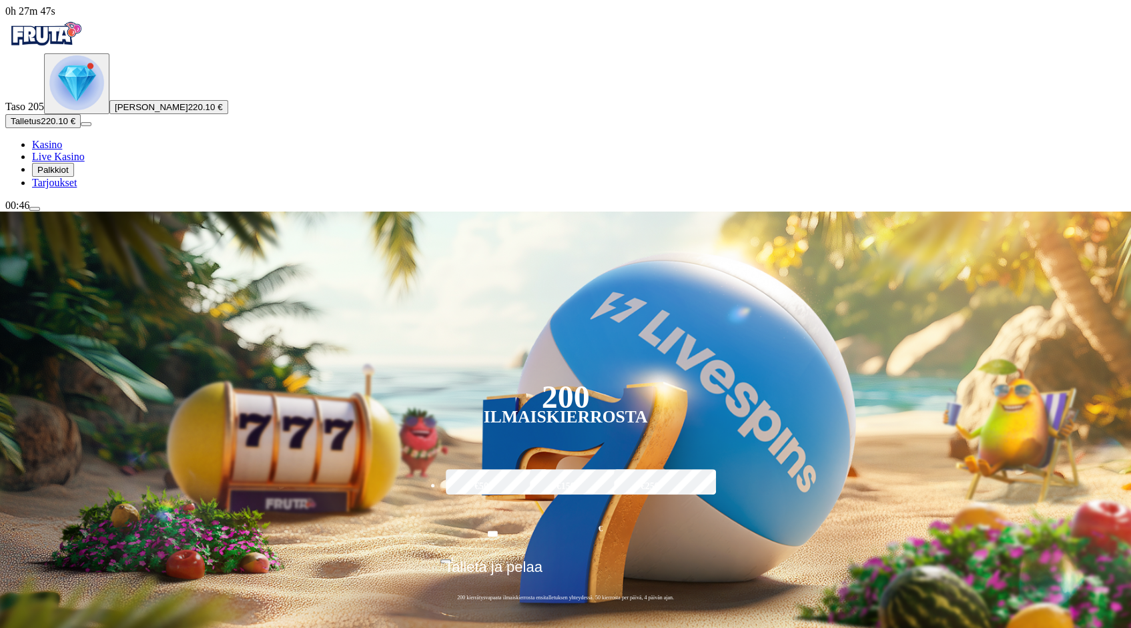
click at [40, 211] on button "menu" at bounding box center [34, 209] width 11 height 4
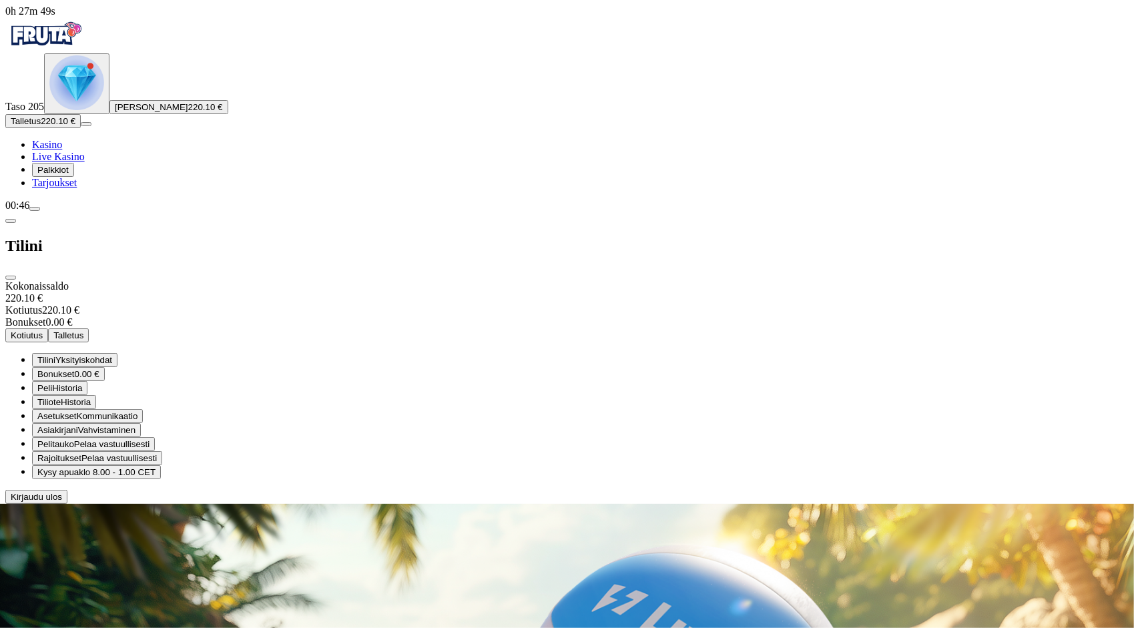
click at [43, 330] on span "Kotiutus" at bounding box center [27, 335] width 32 height 10
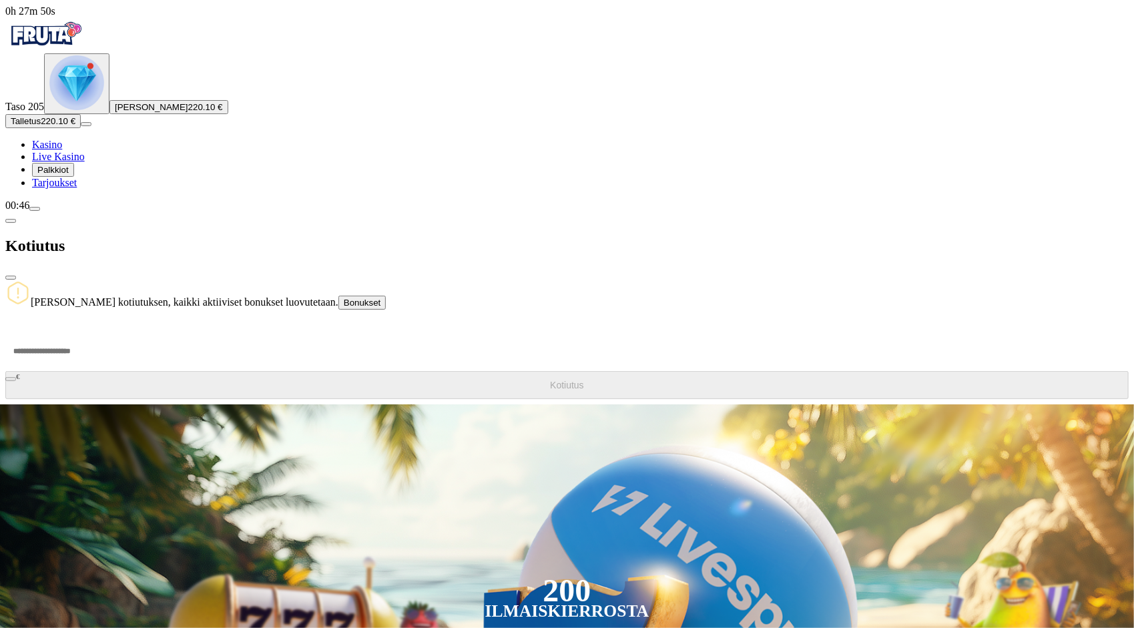
click at [95, 331] on input "number" at bounding box center [50, 351] width 90 height 40
type input "***"
click at [308, 371] on button "Kotiutus" at bounding box center [566, 385] width 1123 height 28
click at [11, 278] on span "close icon" at bounding box center [11, 278] width 0 height 0
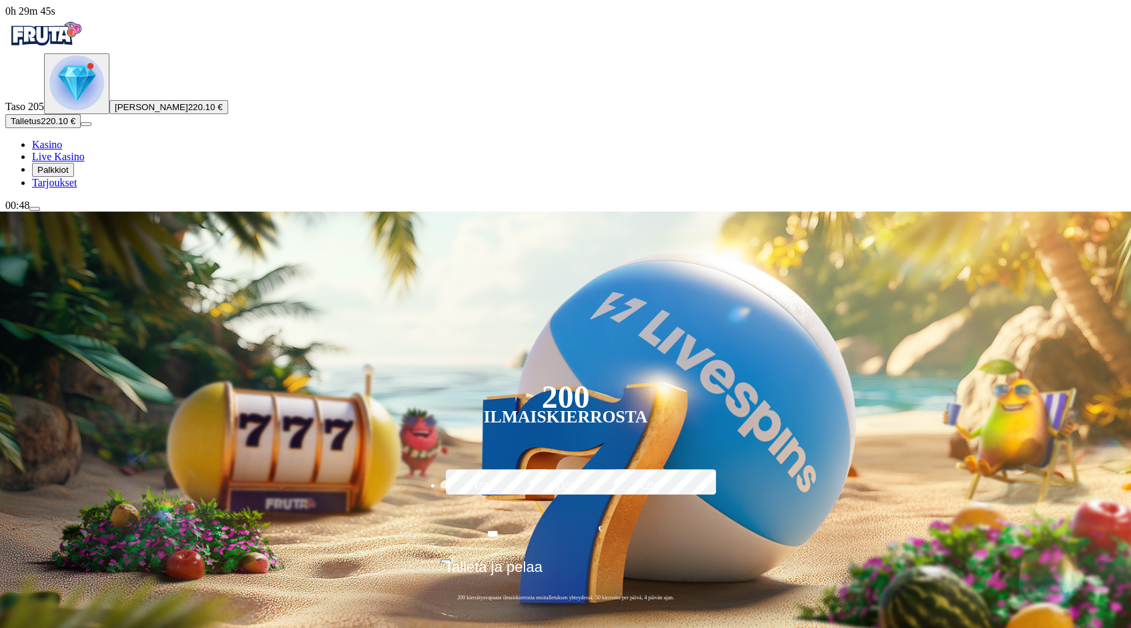
click at [35, 209] on span "menu icon" at bounding box center [35, 209] width 0 height 0
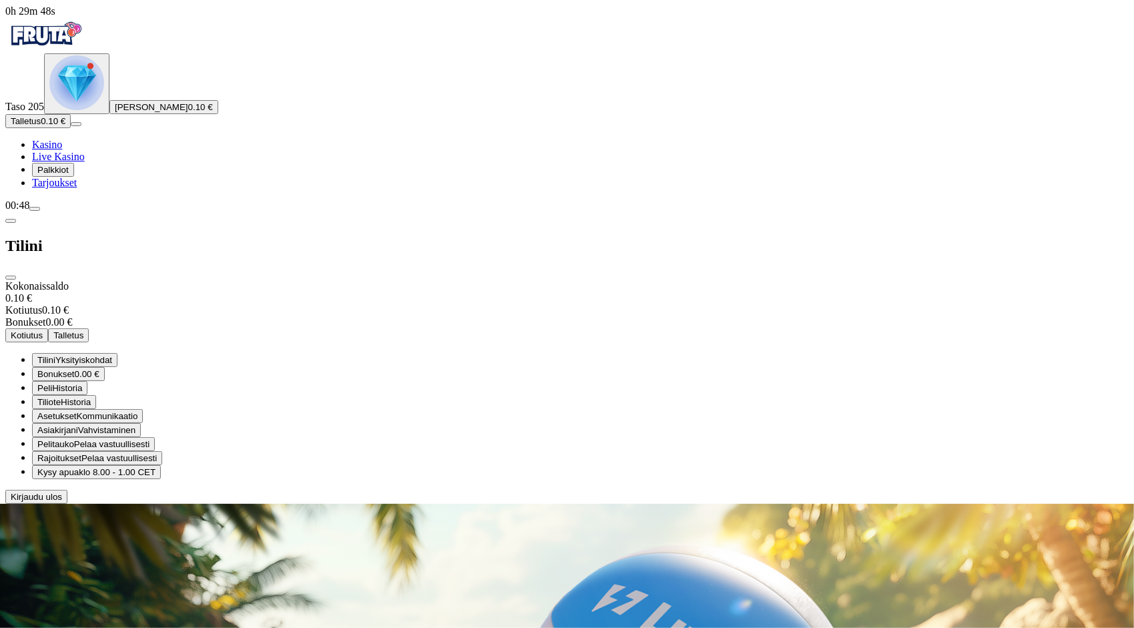
click at [11, 278] on span "close icon" at bounding box center [11, 278] width 0 height 0
